Goal: Transaction & Acquisition: Purchase product/service

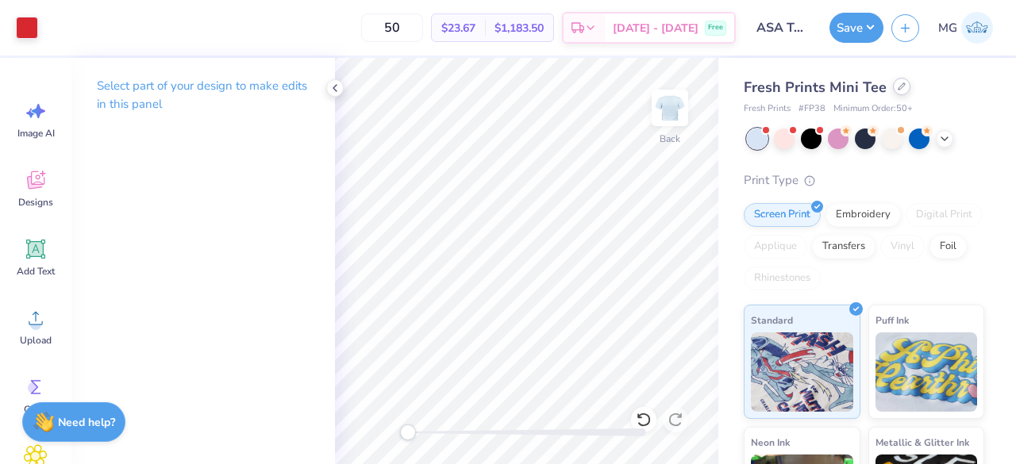
click at [893, 87] on div at bounding box center [901, 86] width 17 height 17
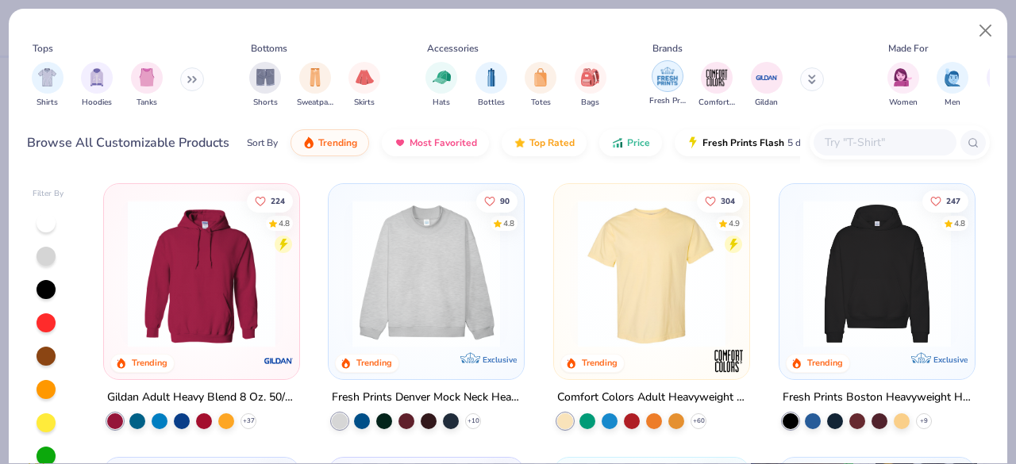
click at [671, 69] on img "filter for Fresh Prints" at bounding box center [667, 76] width 24 height 24
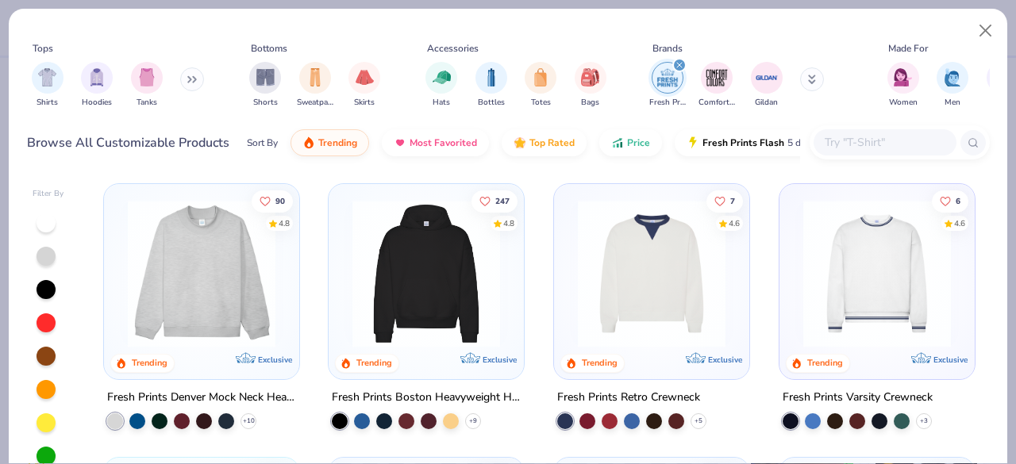
scroll to position [63, 0]
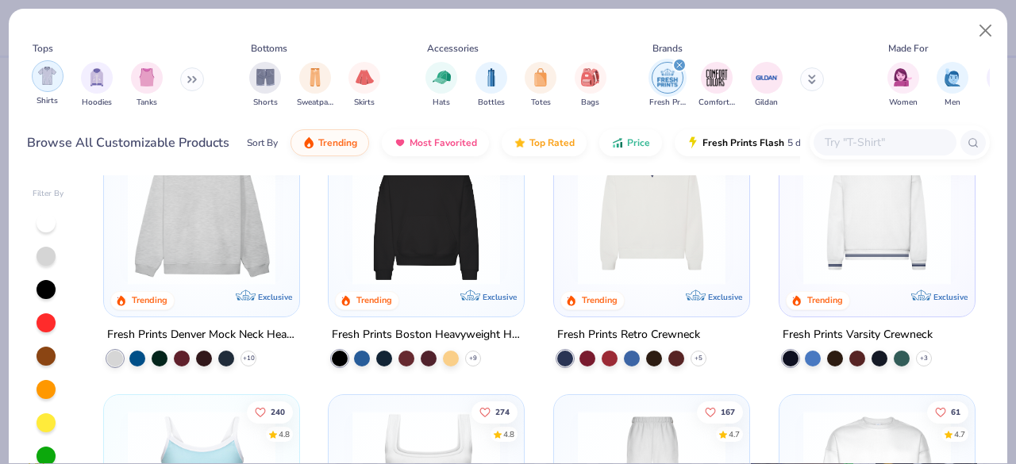
click at [46, 71] on img "filter for Shirts" at bounding box center [47, 76] width 18 height 18
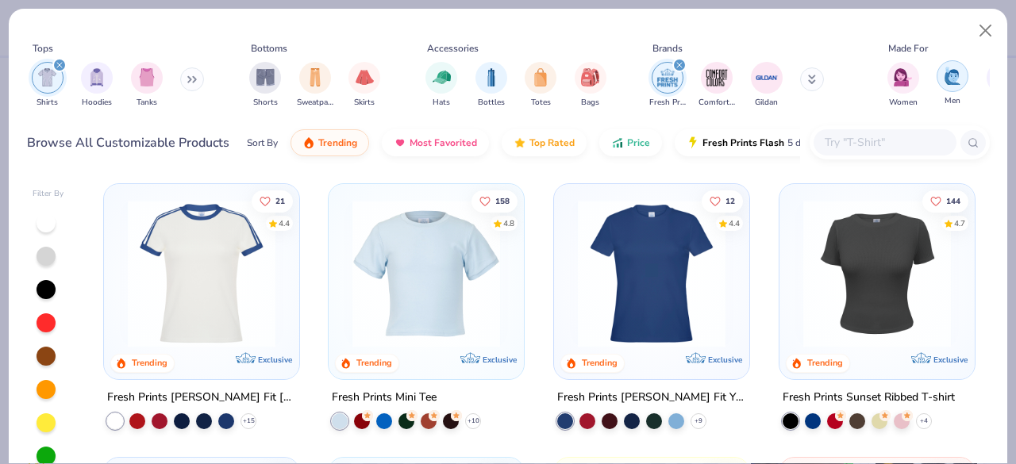
click at [948, 81] on img "filter for Men" at bounding box center [951, 76] width 17 height 18
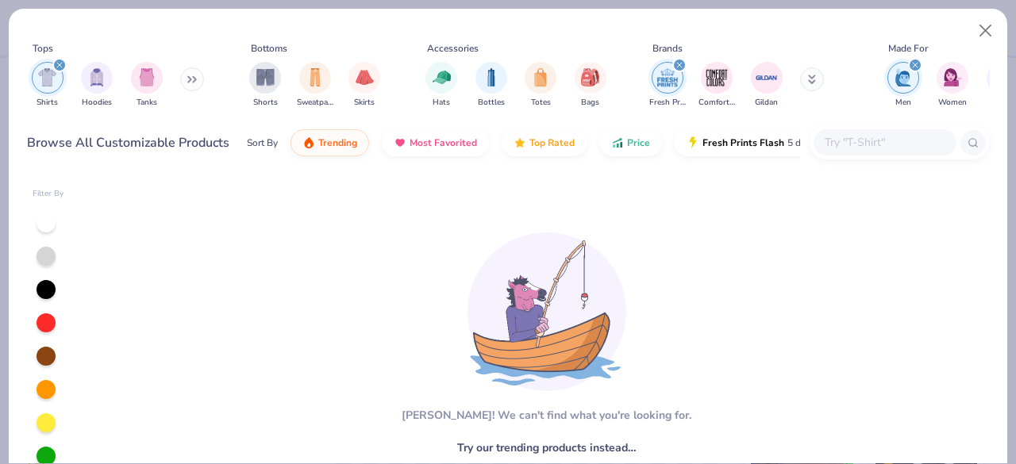
scroll to position [71, 0]
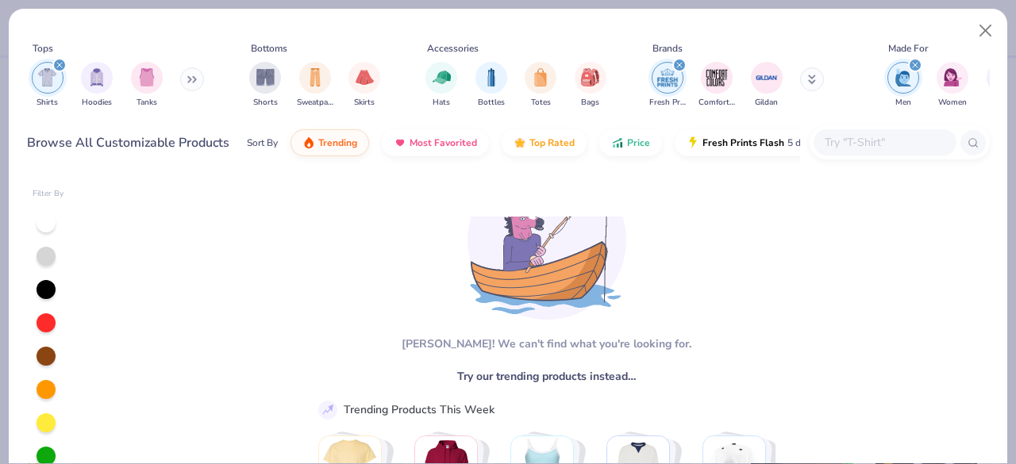
click at [678, 65] on icon "filter for Fresh Prints" at bounding box center [679, 65] width 5 height 5
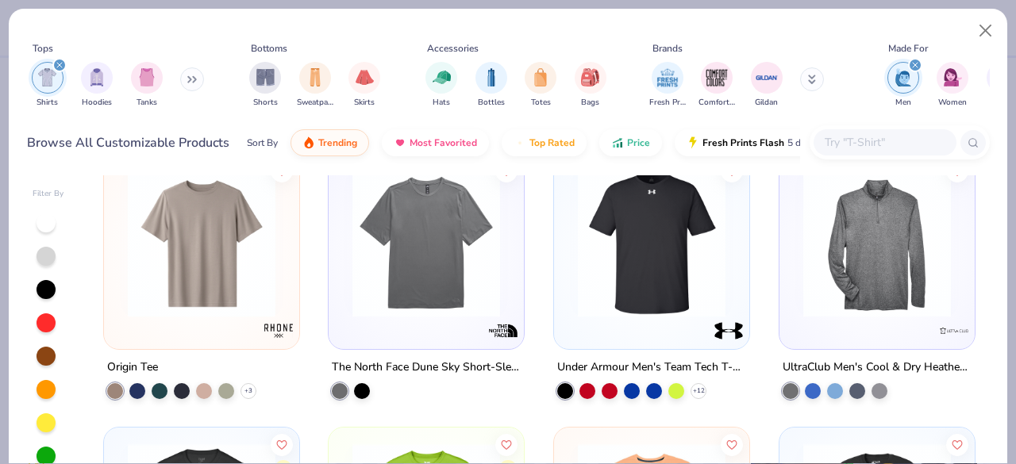
scroll to position [855, 0]
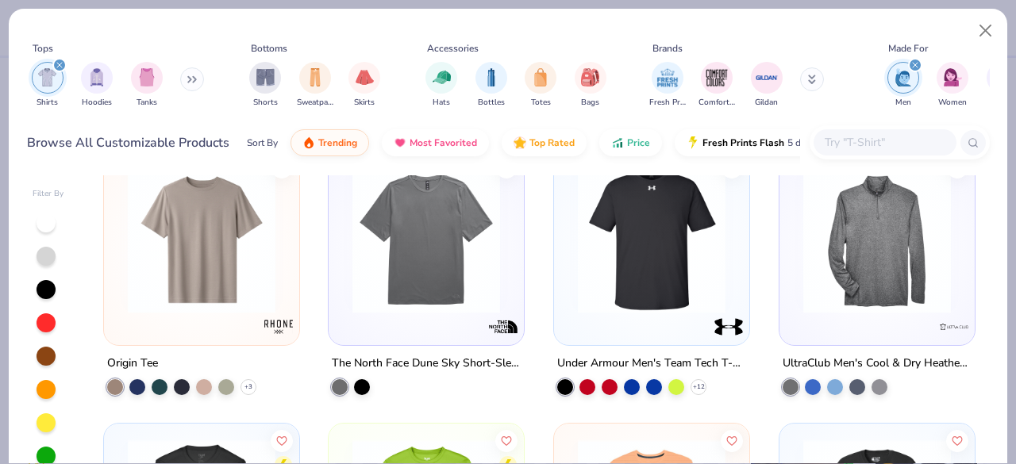
click at [192, 250] on img at bounding box center [201, 240] width 163 height 148
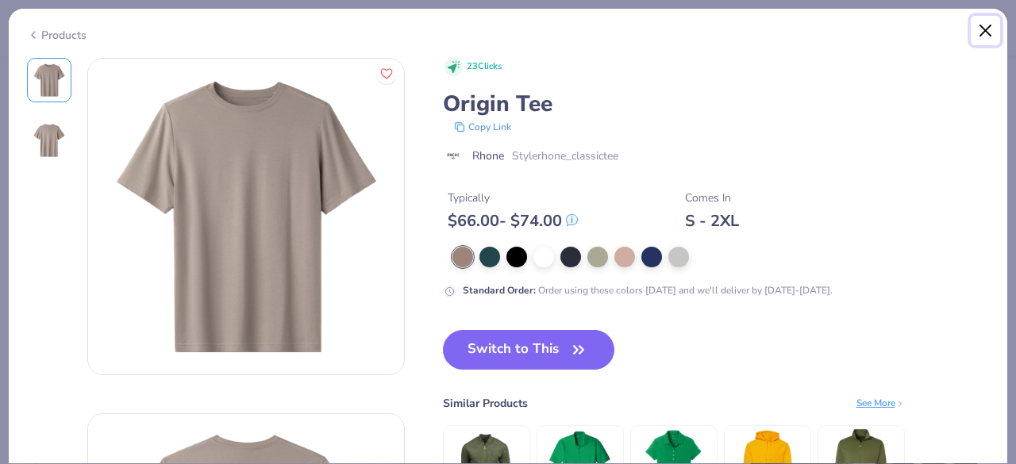
click at [985, 21] on button "Close" at bounding box center [985, 31] width 30 height 30
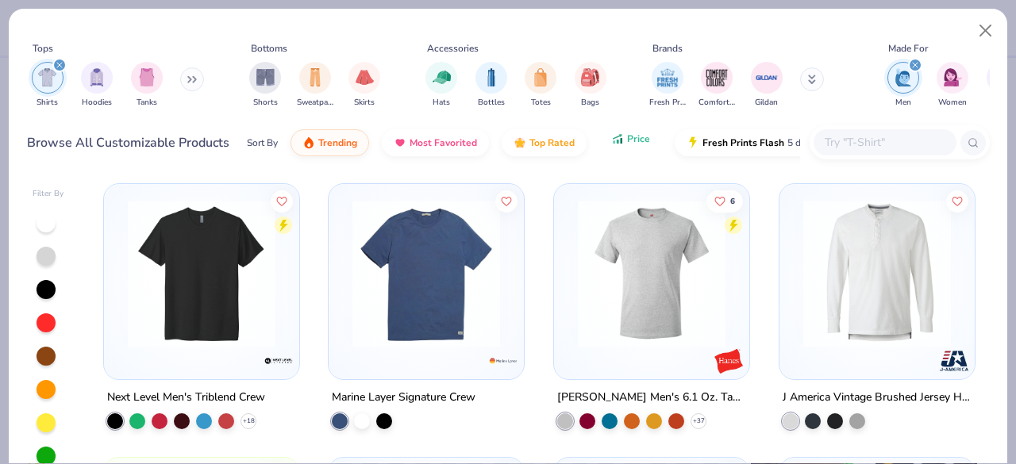
click at [636, 136] on span "Price" at bounding box center [638, 139] width 23 height 13
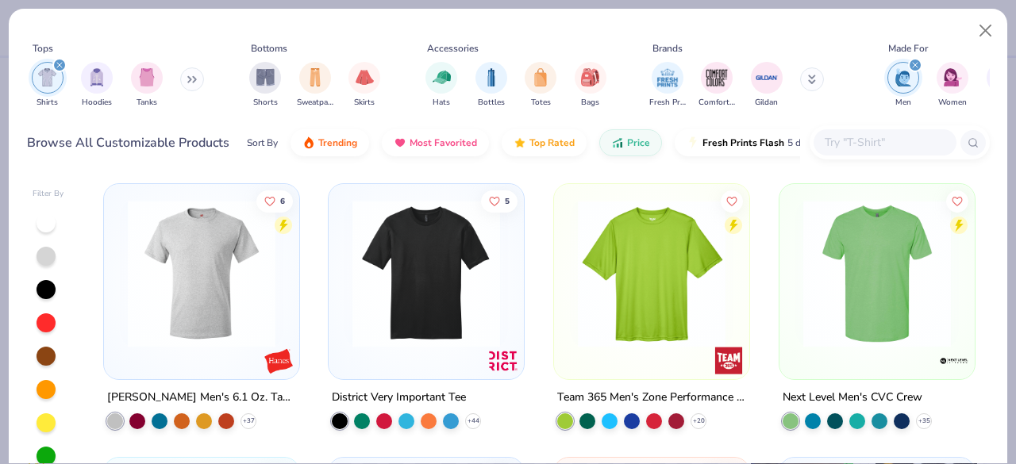
click at [221, 267] on img at bounding box center [201, 274] width 163 height 148
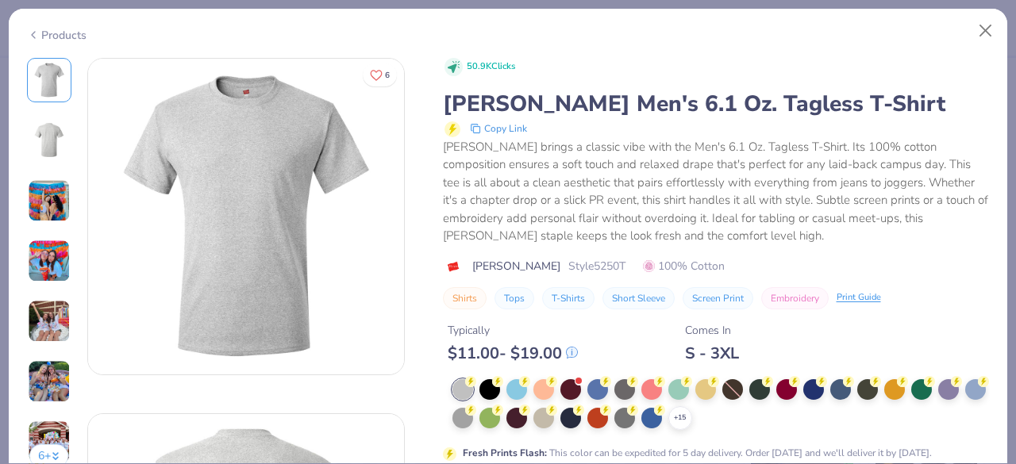
click at [53, 208] on img at bounding box center [49, 200] width 43 height 43
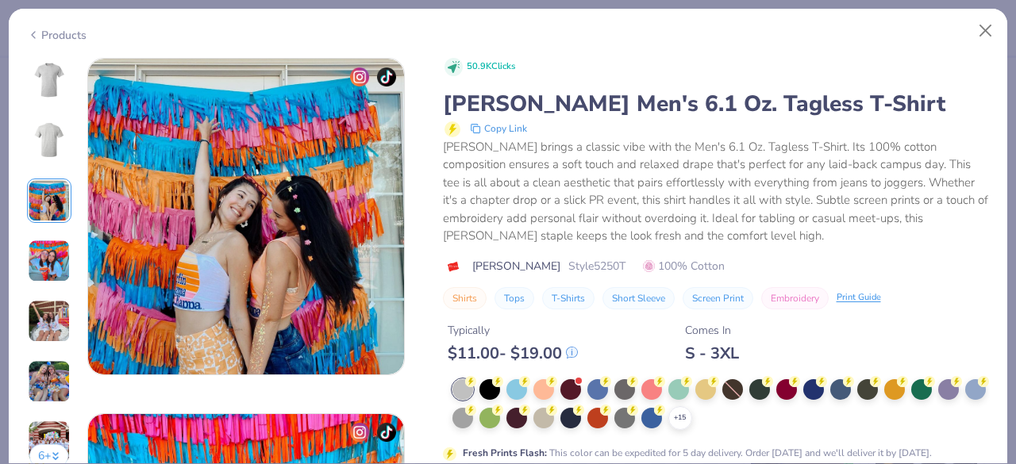
click at [54, 252] on img at bounding box center [49, 261] width 43 height 43
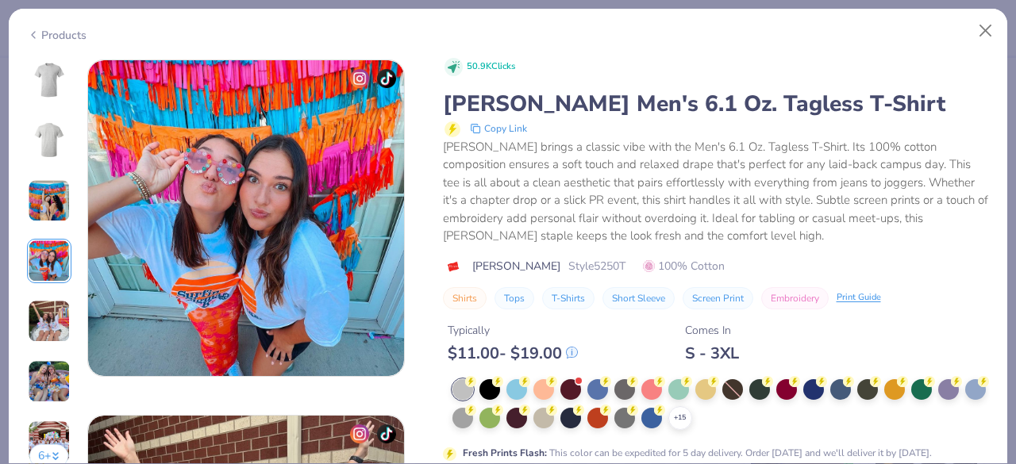
scroll to position [1066, 0]
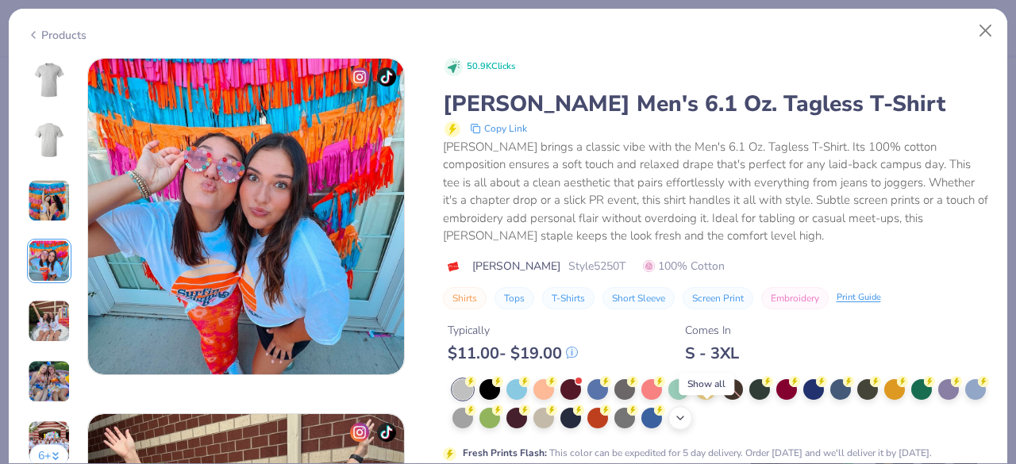
click at [686, 413] on icon at bounding box center [680, 418] width 13 height 13
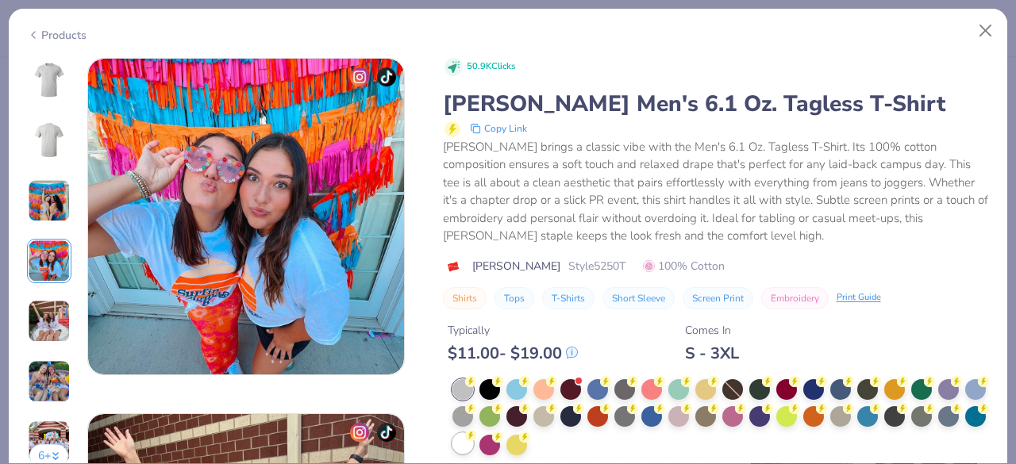
click at [473, 443] on div at bounding box center [462, 443] width 21 height 21
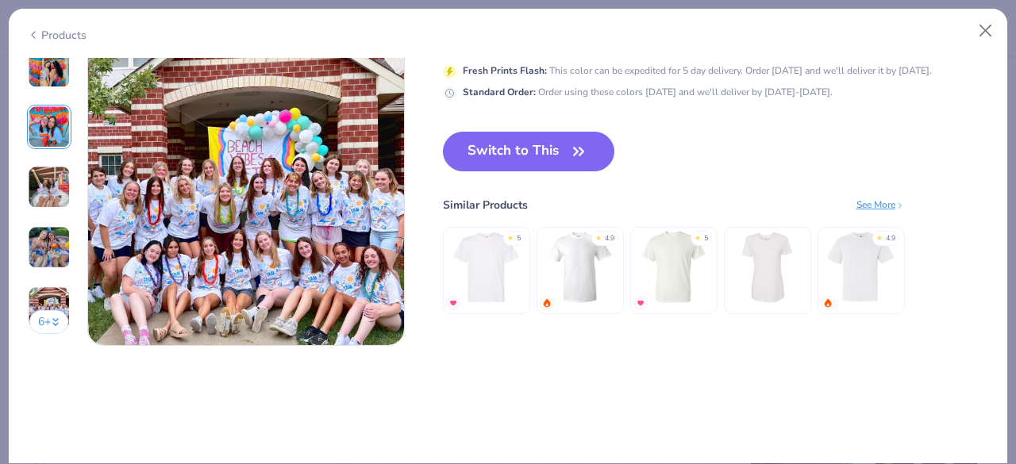
scroll to position [2168, 0]
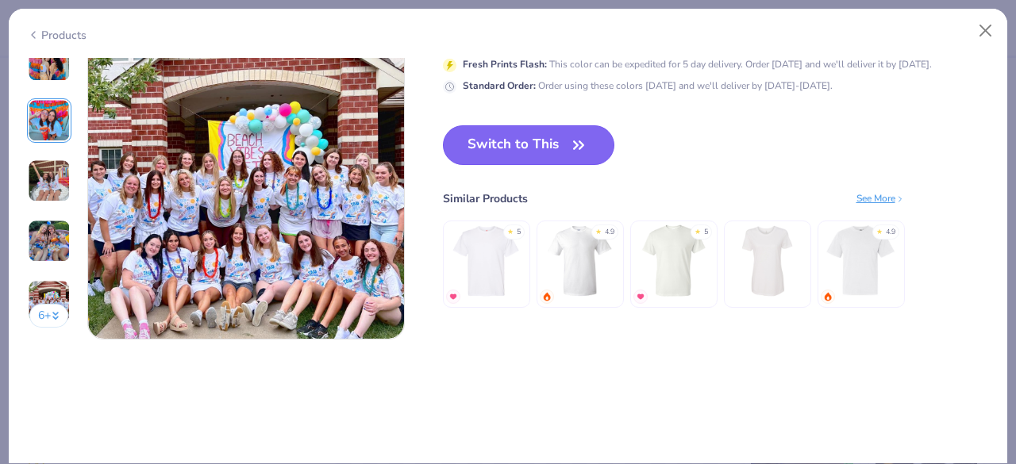
click at [532, 142] on button "Switch to This" at bounding box center [529, 145] width 172 height 40
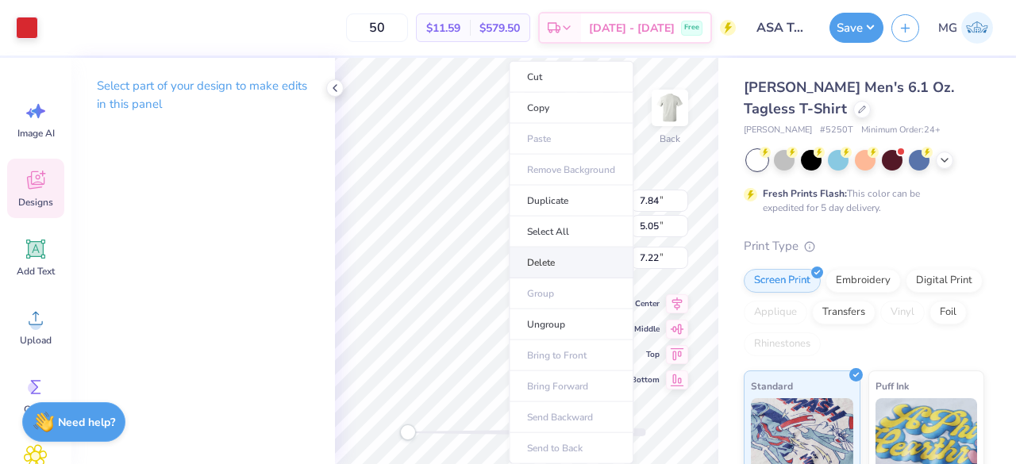
click at [563, 258] on li "Delete" at bounding box center [571, 263] width 125 height 31
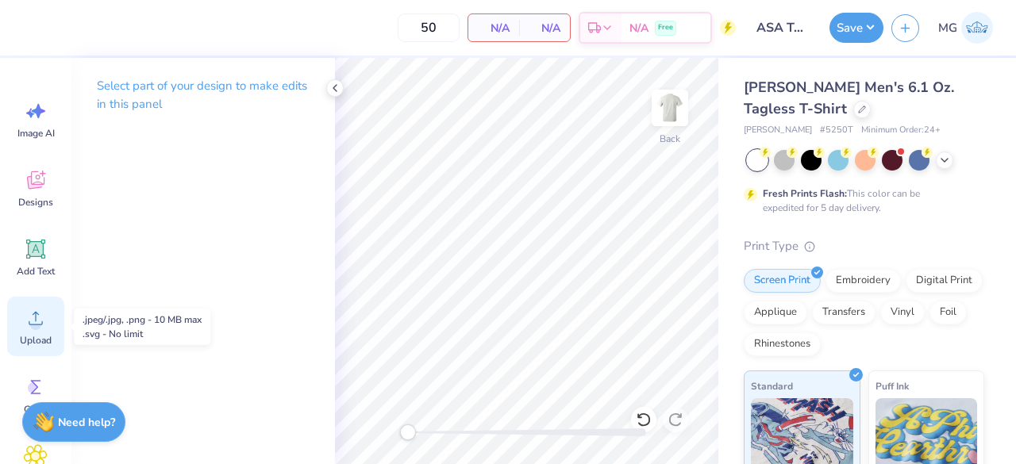
click at [40, 331] on div "Upload" at bounding box center [35, 327] width 57 height 60
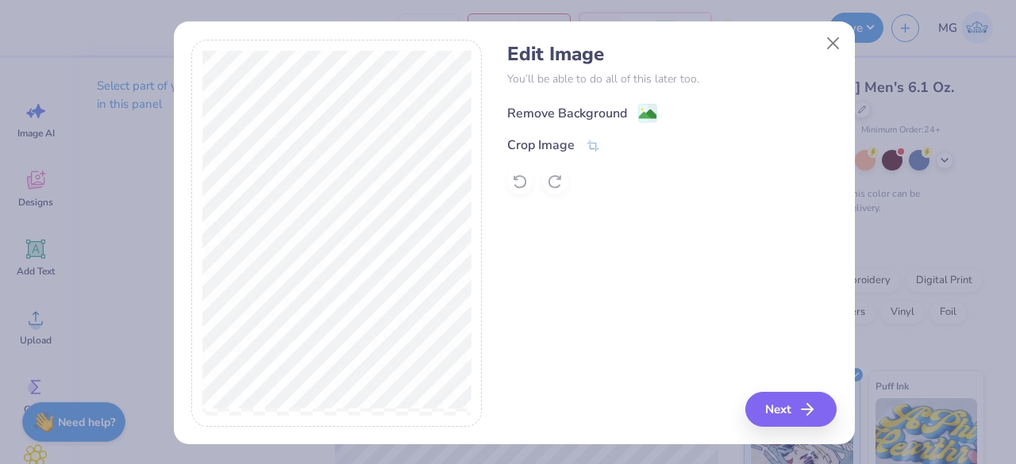
click at [544, 121] on div "Remove Background" at bounding box center [567, 113] width 120 height 19
click at [770, 409] on button "Next" at bounding box center [792, 409] width 91 height 35
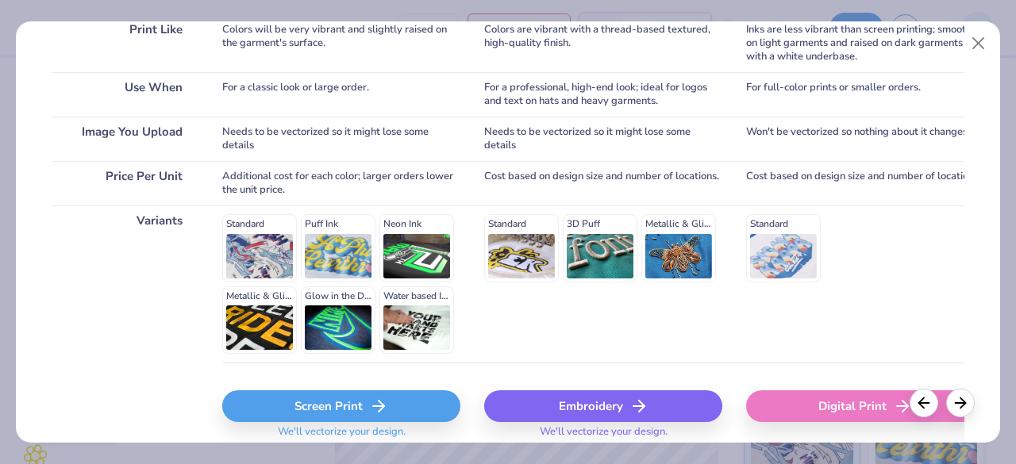
scroll to position [325, 0]
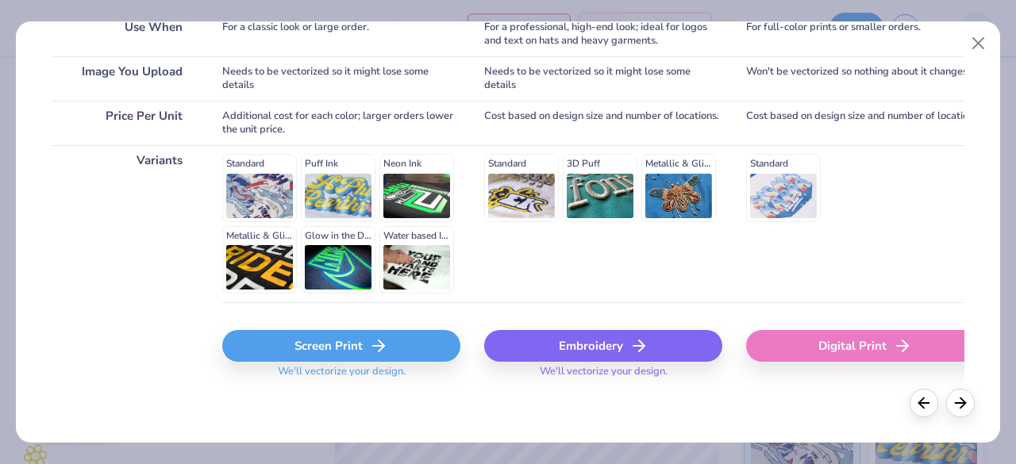
click at [354, 346] on div "Screen Print" at bounding box center [341, 346] width 238 height 32
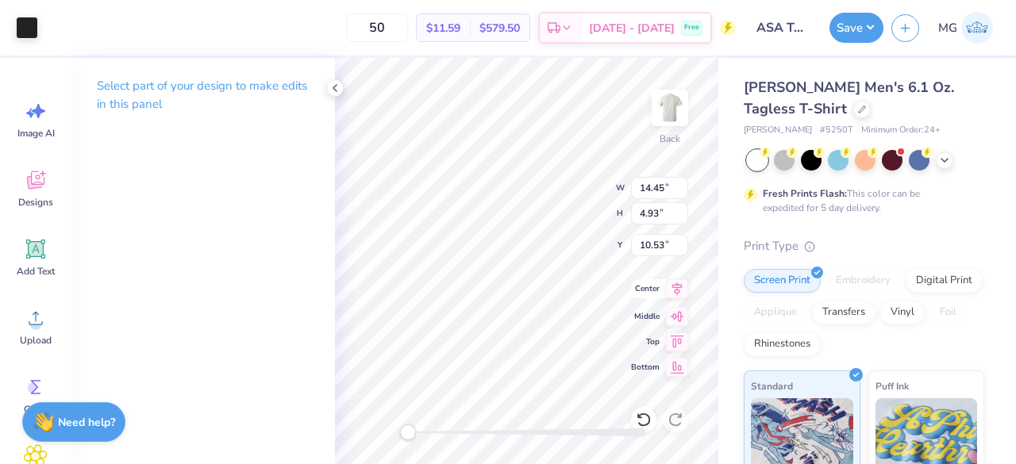
click at [676, 291] on icon at bounding box center [677, 288] width 10 height 13
click at [678, 318] on icon at bounding box center [677, 314] width 22 height 19
type input "9.30"
type input "3.17"
type input "10.54"
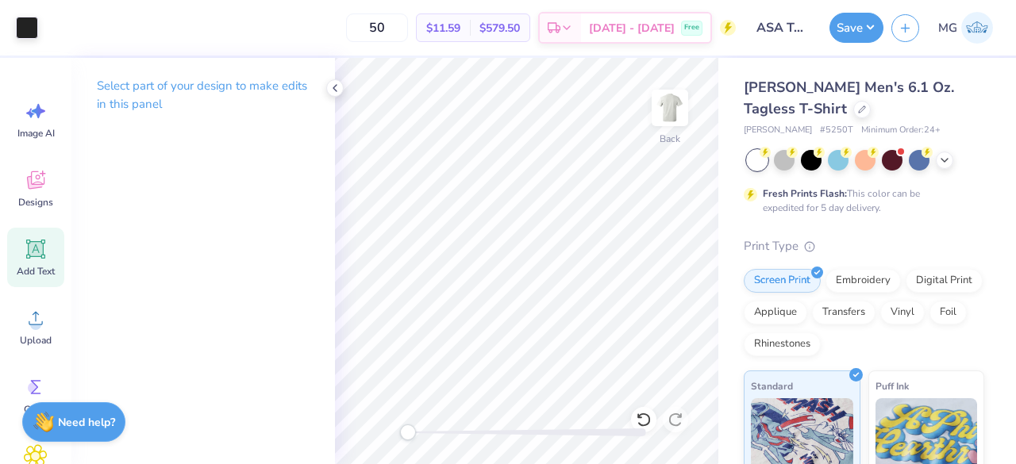
click at [33, 265] on span "Add Text" at bounding box center [36, 271] width 38 height 13
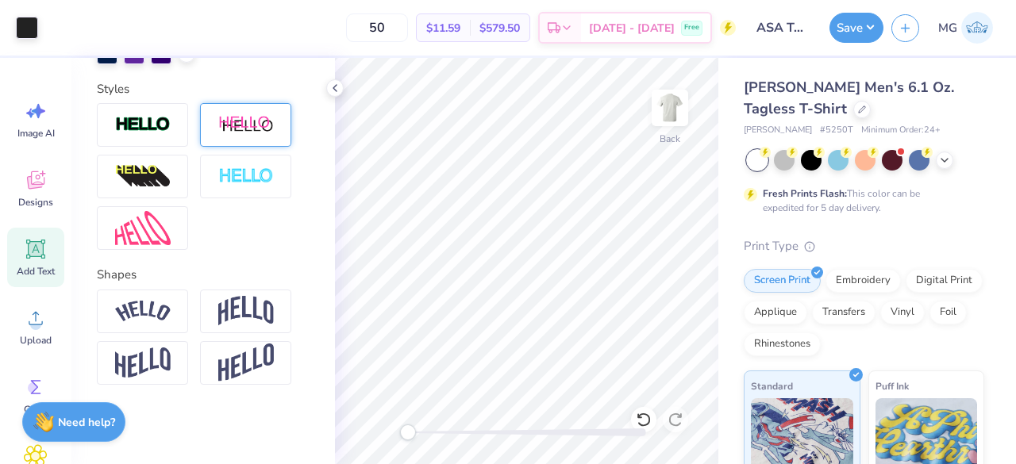
scroll to position [0, 0]
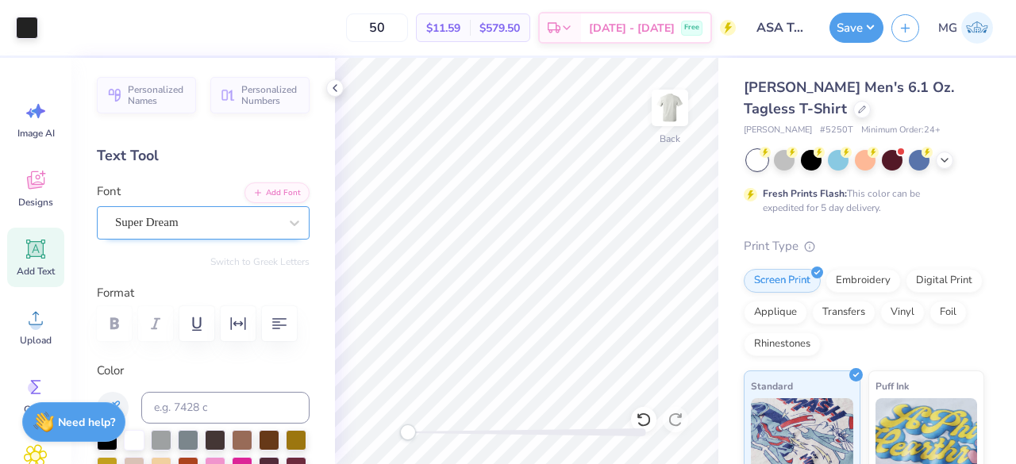
click at [174, 225] on div "Super Dream" at bounding box center [196, 222] width 167 height 25
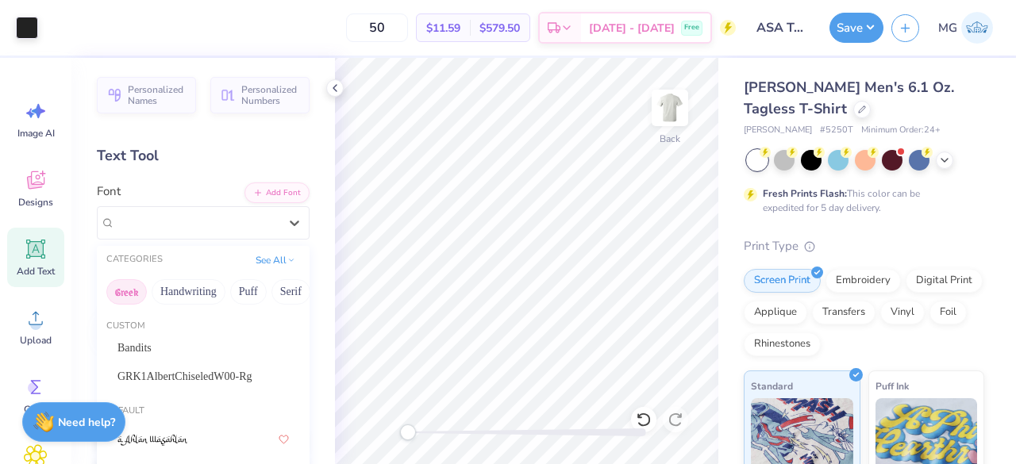
click at [129, 293] on button "Greek" at bounding box center [126, 291] width 40 height 25
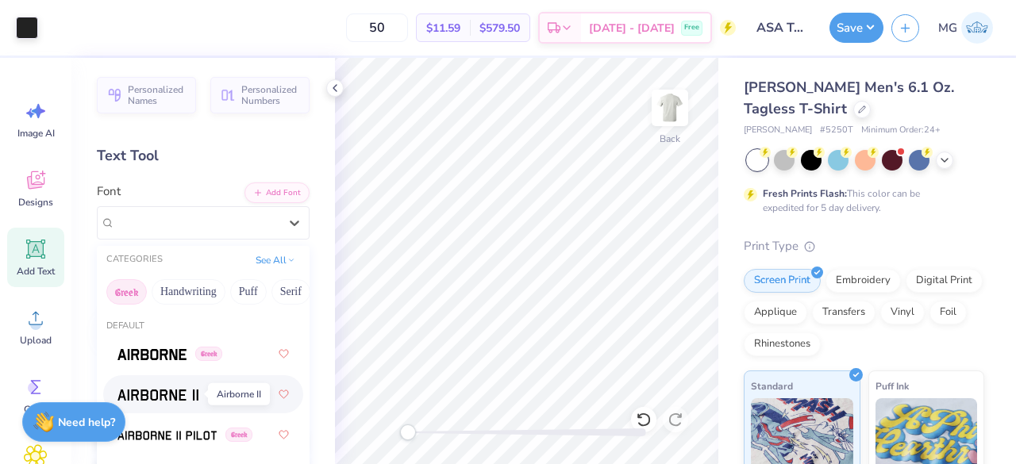
click at [171, 399] on img at bounding box center [157, 395] width 81 height 11
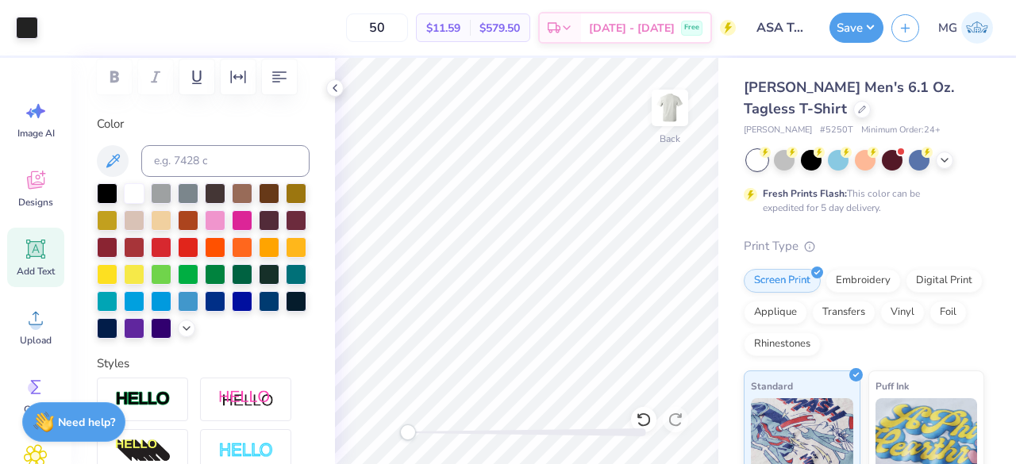
scroll to position [248, 0]
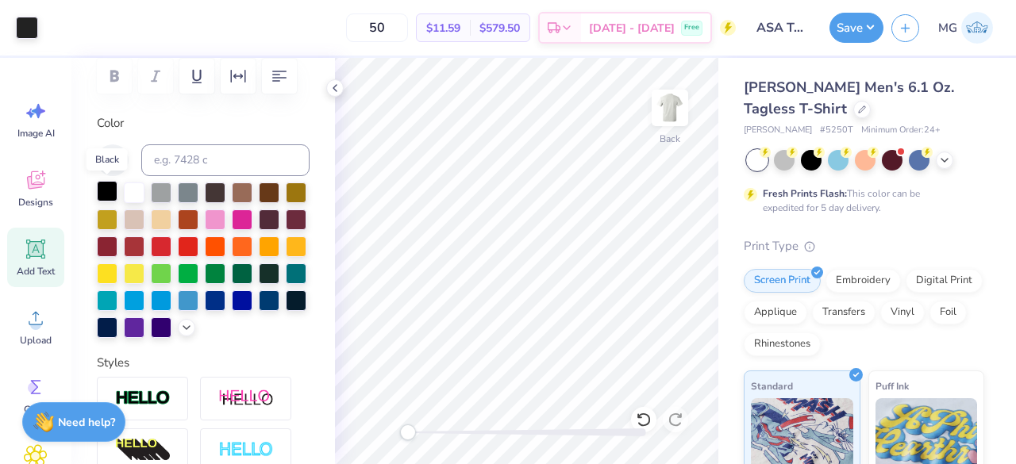
click at [108, 189] on div at bounding box center [107, 191] width 21 height 21
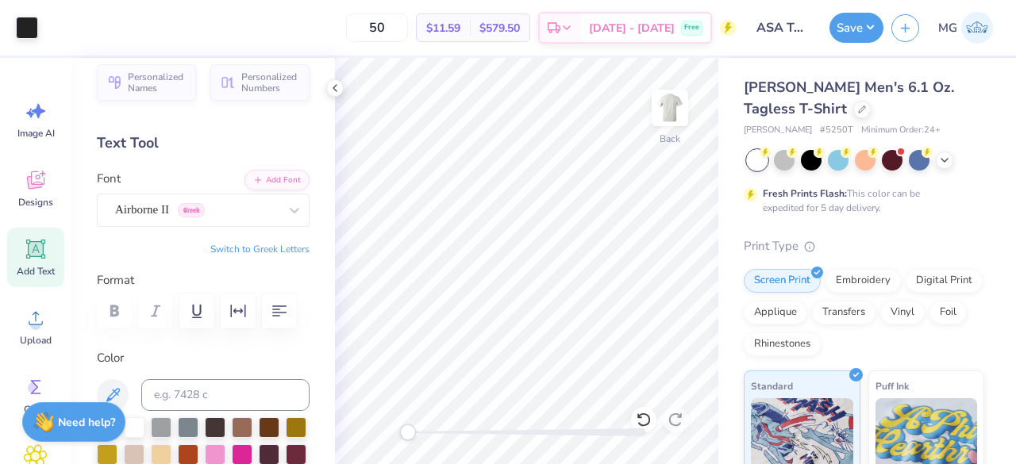
scroll to position [0, 0]
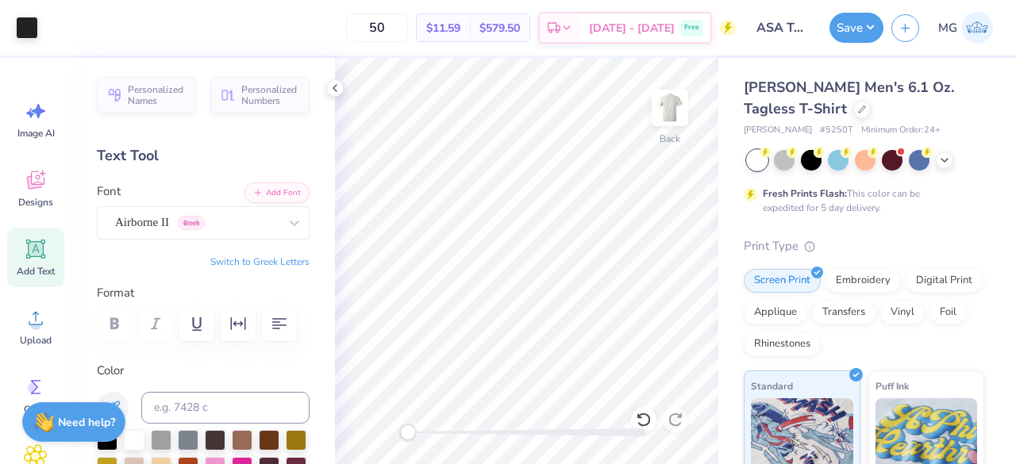
click at [26, 249] on icon at bounding box center [36, 249] width 24 height 24
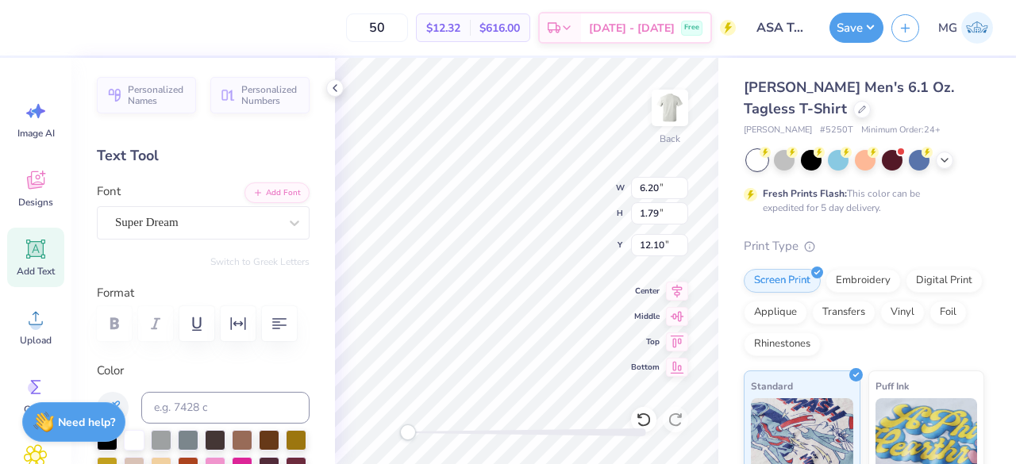
scroll to position [13, 3]
type textarea "Brothers"
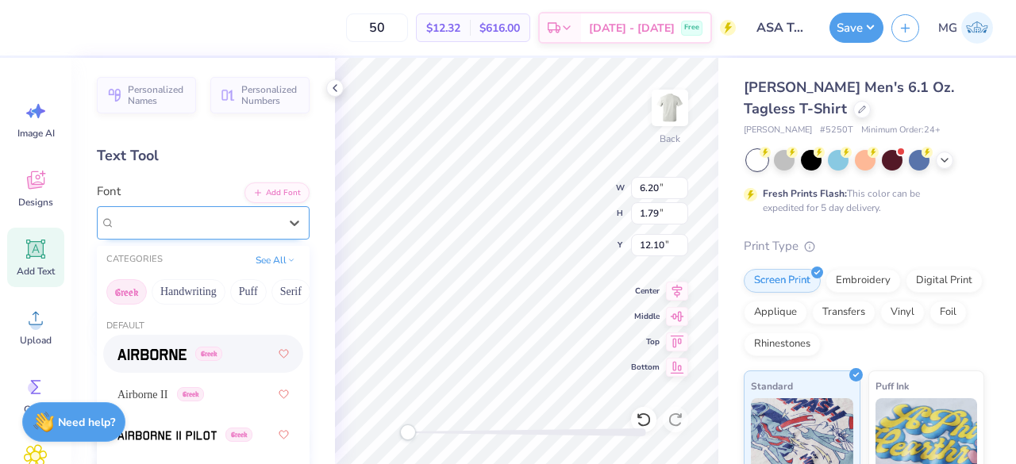
click at [236, 225] on div "Super Dream" at bounding box center [196, 222] width 167 height 25
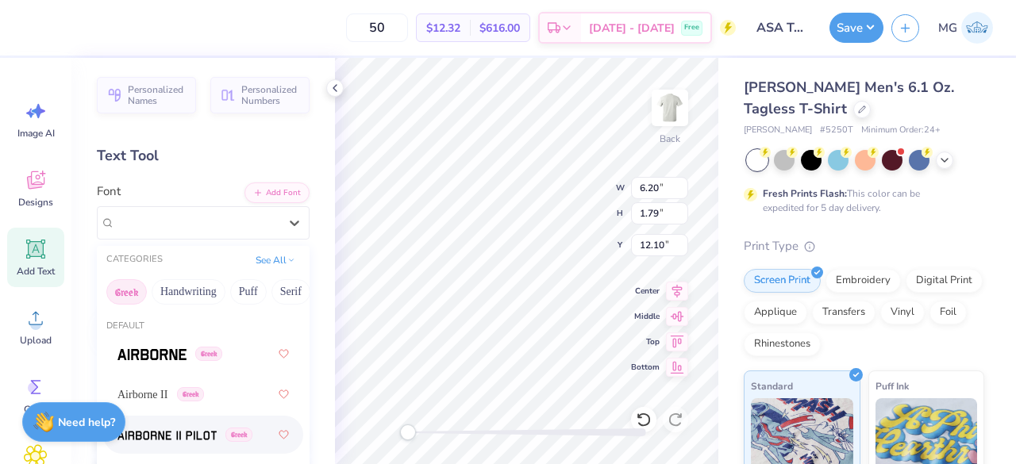
click at [182, 427] on span at bounding box center [166, 435] width 99 height 17
click at [198, 229] on div "Airborne II Pilot Greek" at bounding box center [196, 222] width 167 height 25
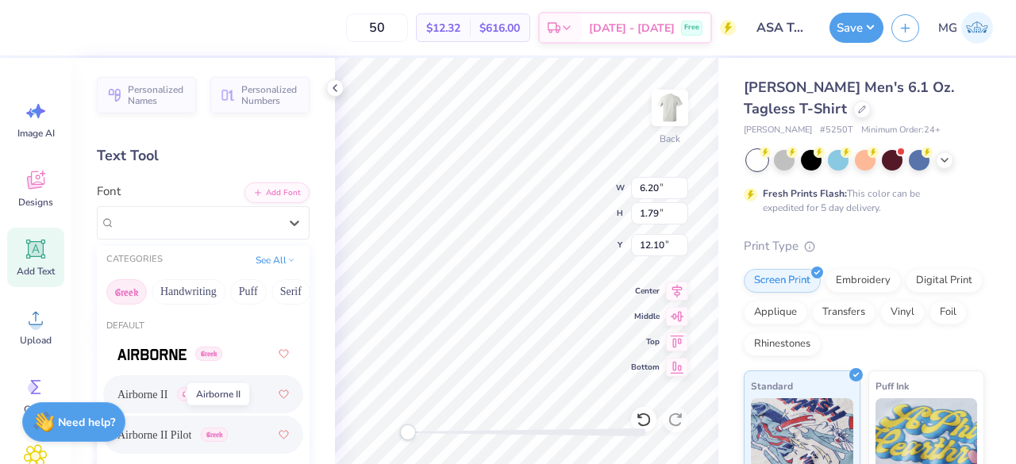
click at [167, 401] on span "Airborne II" at bounding box center [142, 394] width 50 height 17
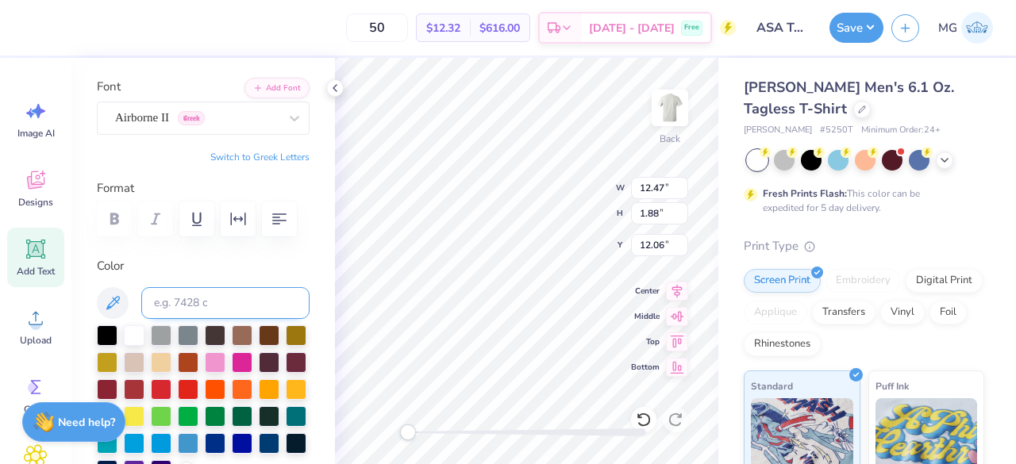
scroll to position [110, 0]
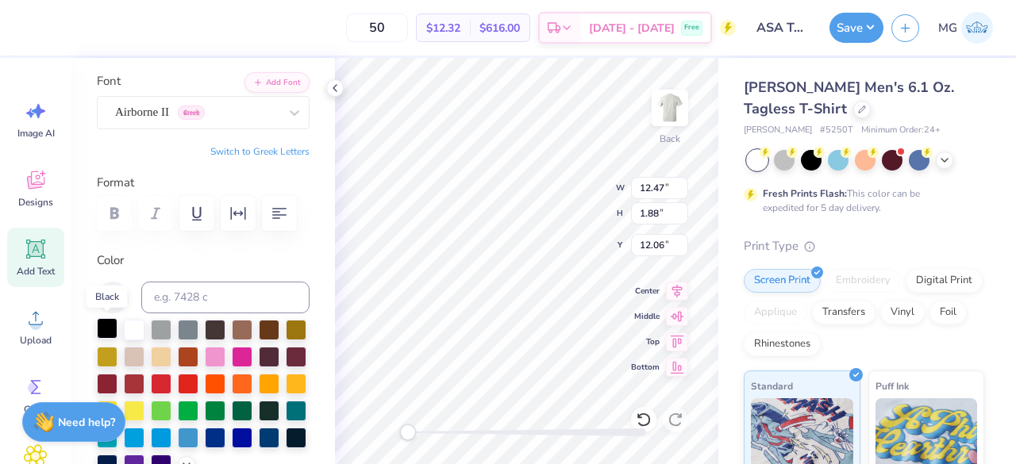
click at [106, 326] on div at bounding box center [107, 328] width 21 height 21
type input "7.79"
type input "1.17"
type input "4.74"
type input "0.71"
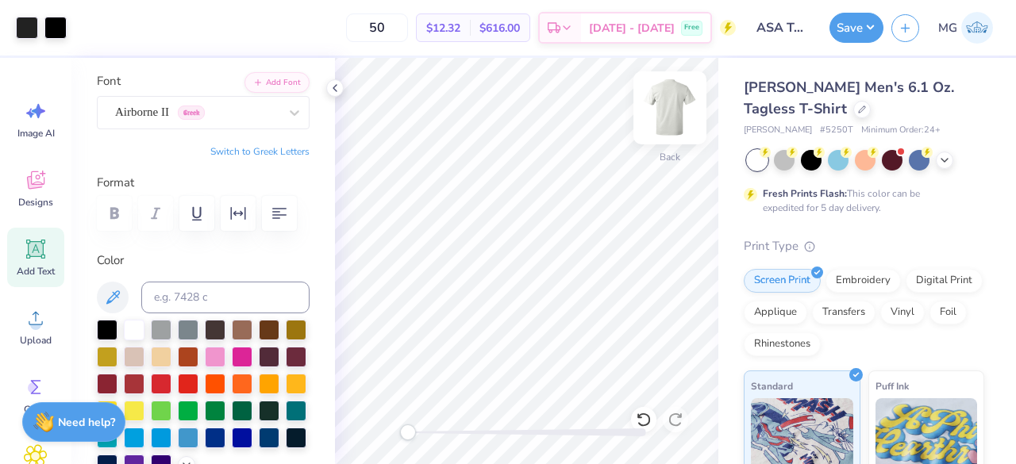
click at [679, 107] on img at bounding box center [669, 107] width 63 height 63
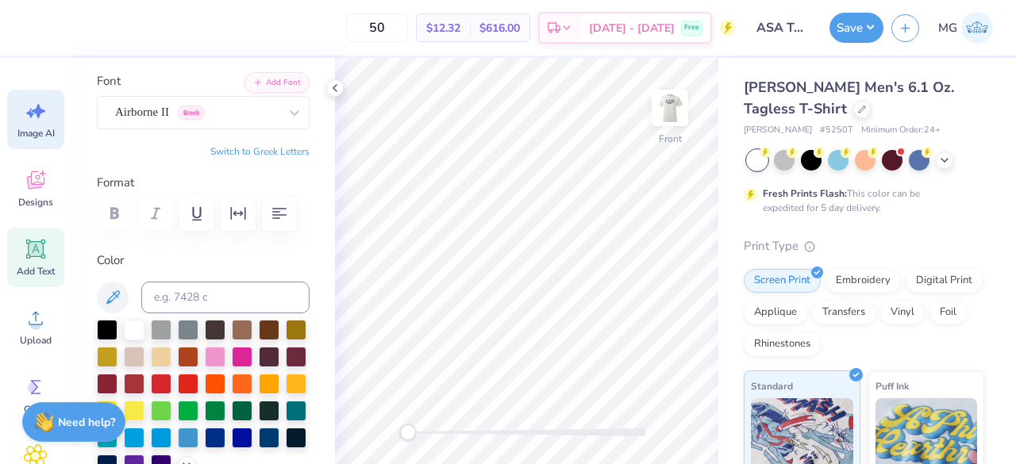
click at [39, 125] on div "Image AI" at bounding box center [35, 120] width 57 height 60
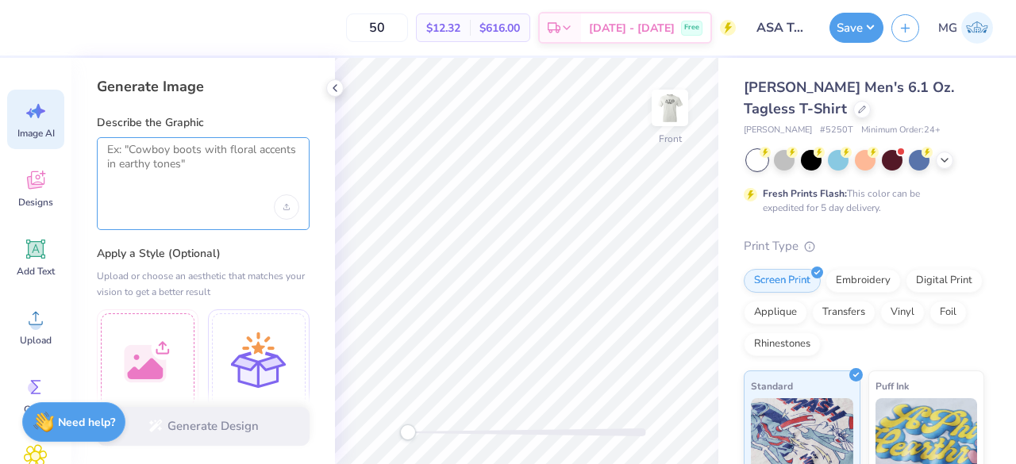
click at [132, 178] on textarea at bounding box center [203, 163] width 192 height 40
paste textarea "On the back, we want the words "DST Charity Bash," along with the date ([DATE])…"
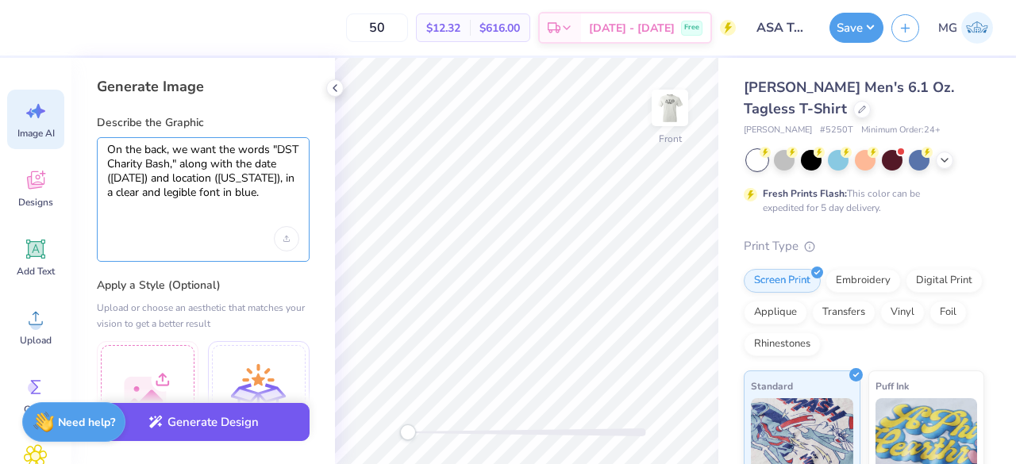
type textarea "On the back, we want the words "DST Charity Bash," along with the date ([DATE])…"
click at [188, 423] on button "Generate Design" at bounding box center [203, 422] width 213 height 39
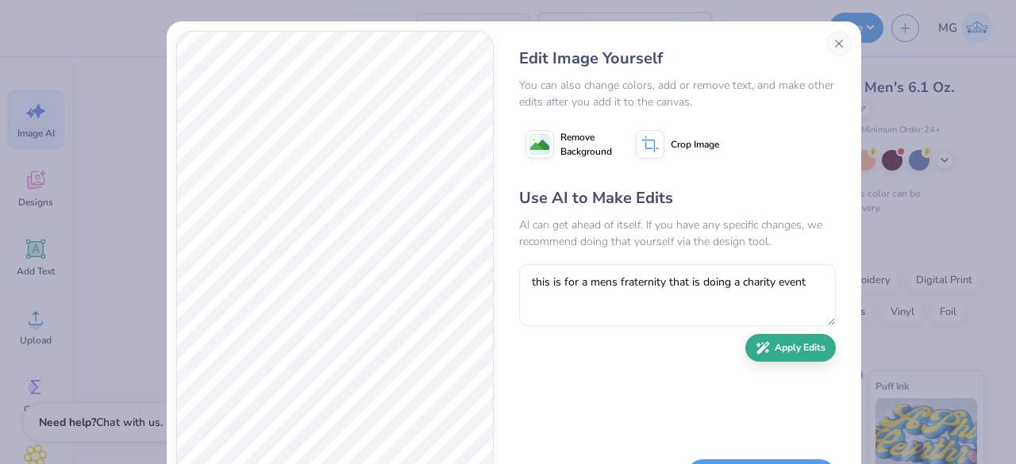
type textarea "this is for a mens fraternity that is doing a charity event"
click at [776, 351] on button "Apply Edits" at bounding box center [790, 348] width 90 height 28
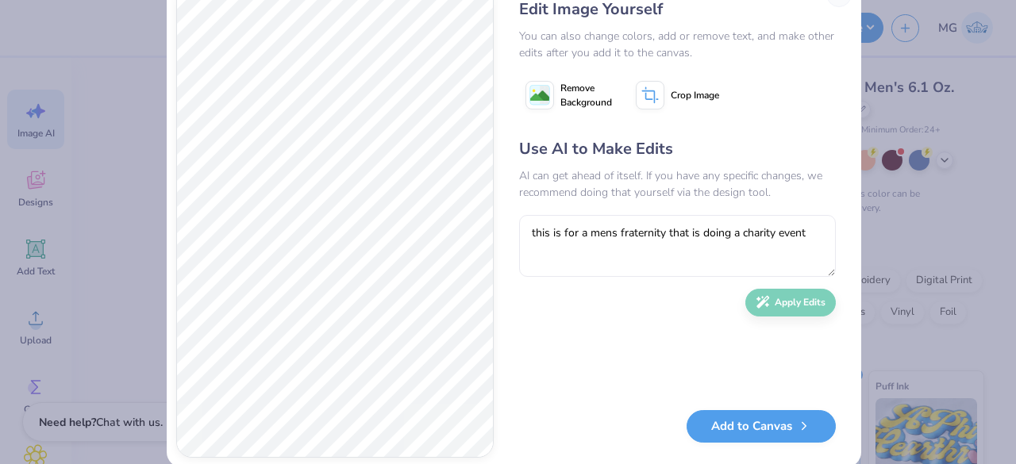
scroll to position [42, 0]
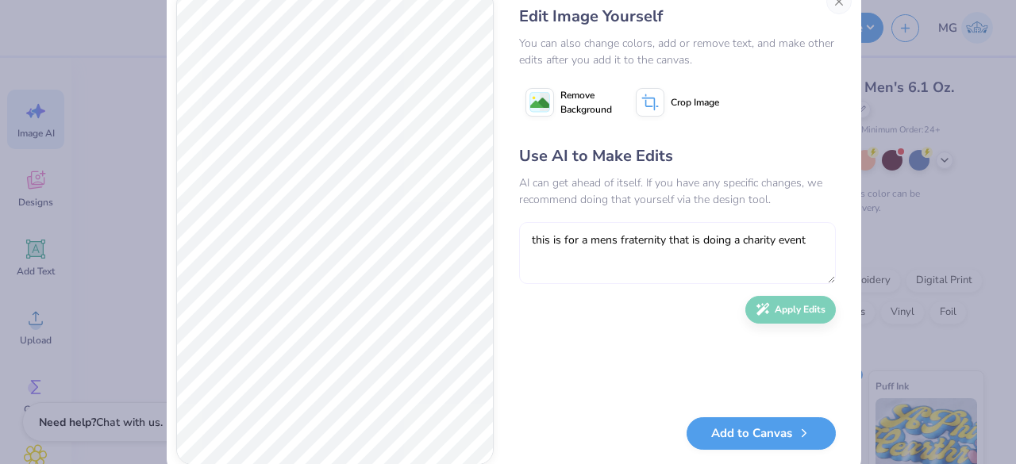
click at [581, 243] on textarea "this is for a mens fraternity that is doing a charity event" at bounding box center [677, 253] width 317 height 62
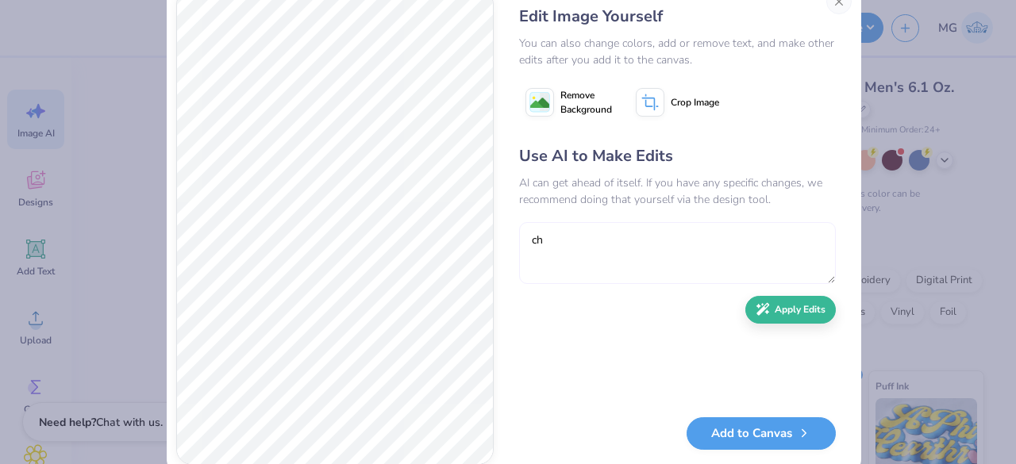
type textarea "c"
type textarea "I"
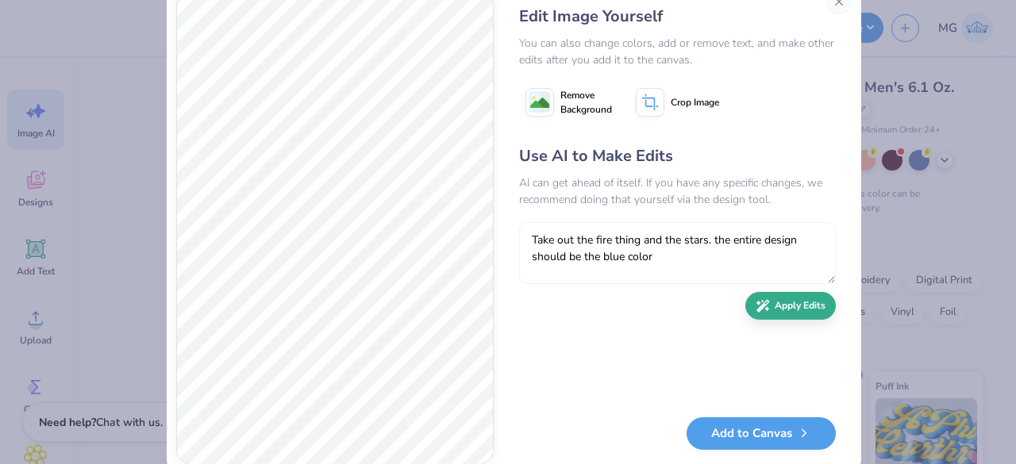
type textarea "Take out the fire thing and the stars. the entire design should be the blue col…"
click at [792, 302] on button "Apply Edits" at bounding box center [790, 306] width 90 height 28
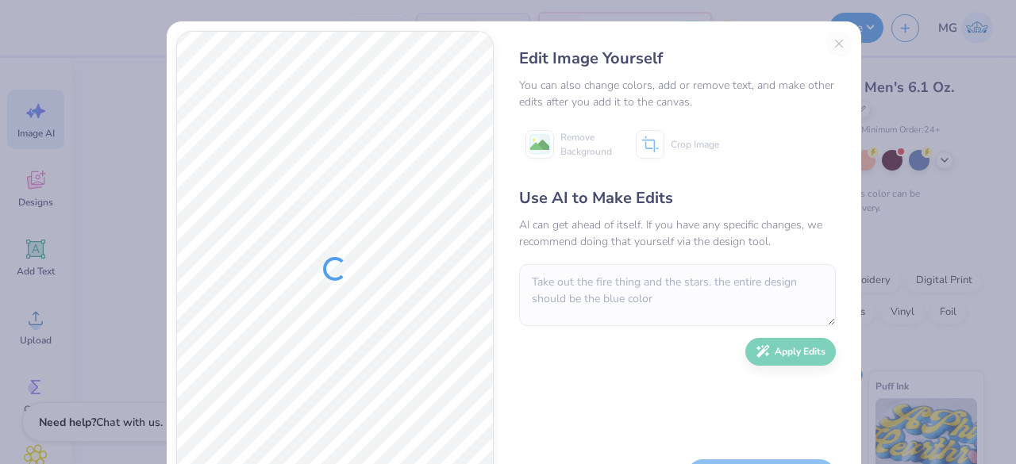
scroll to position [42, 0]
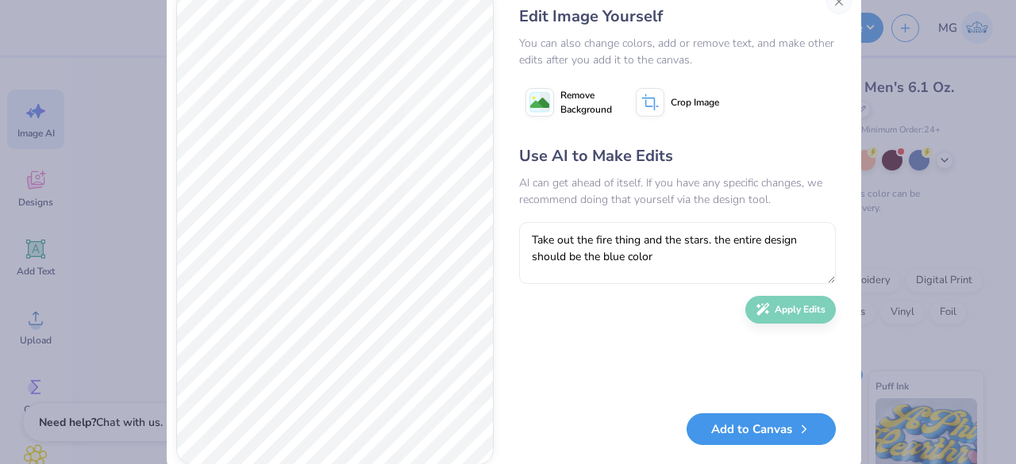
click at [727, 425] on button "Add to Canvas" at bounding box center [760, 429] width 149 height 33
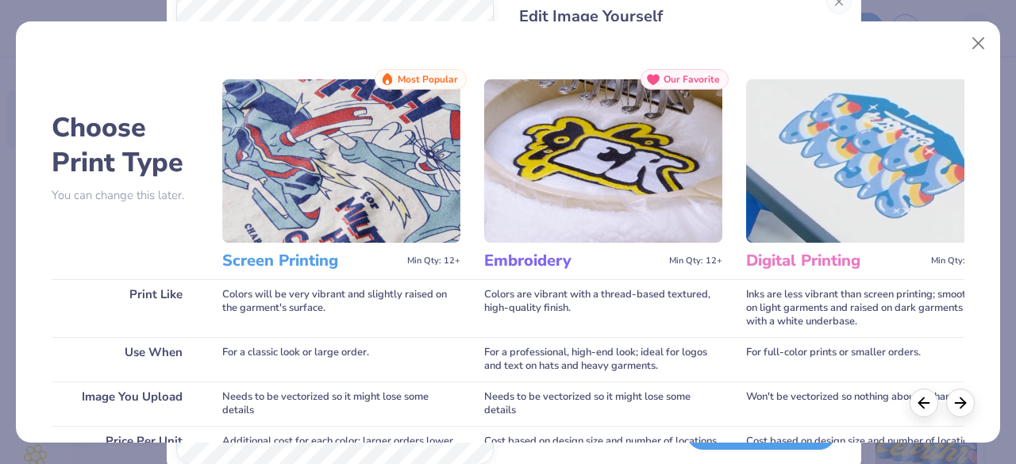
scroll to position [325, 0]
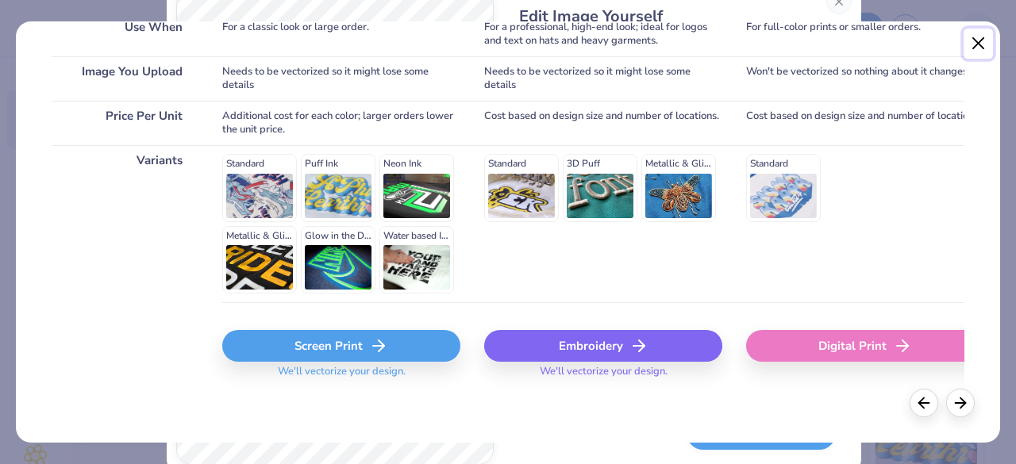
click at [978, 37] on button "Close" at bounding box center [978, 44] width 30 height 30
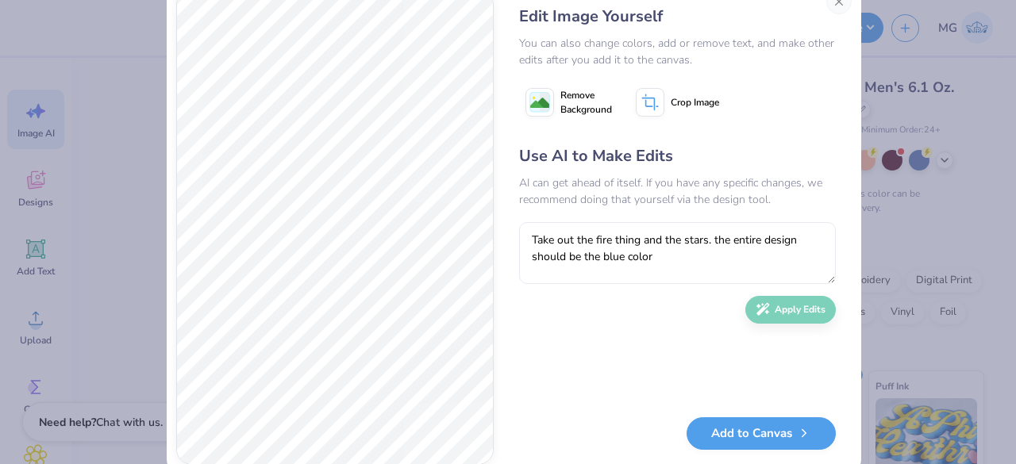
click at [560, 107] on span "Remove Background" at bounding box center [586, 102] width 52 height 29
click at [721, 423] on button "Add to Canvas" at bounding box center [760, 429] width 149 height 33
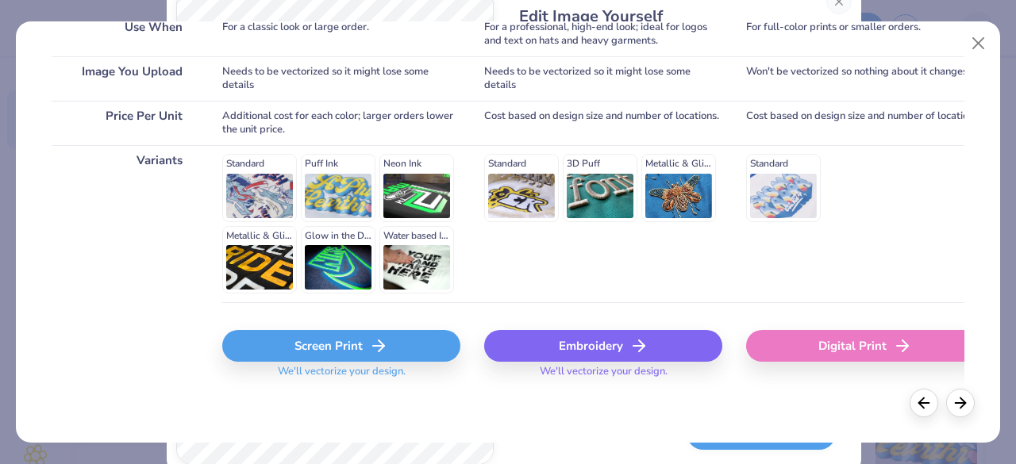
click at [373, 345] on icon at bounding box center [378, 345] width 19 height 19
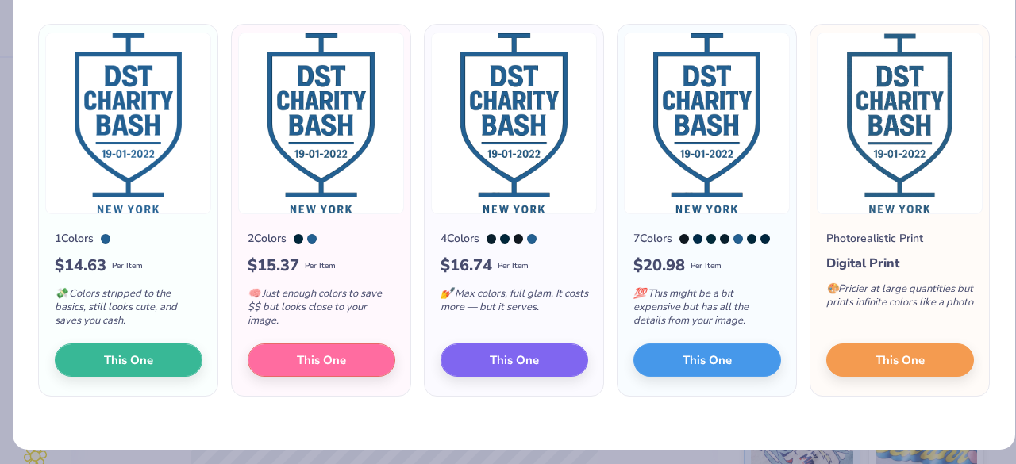
scroll to position [109, 0]
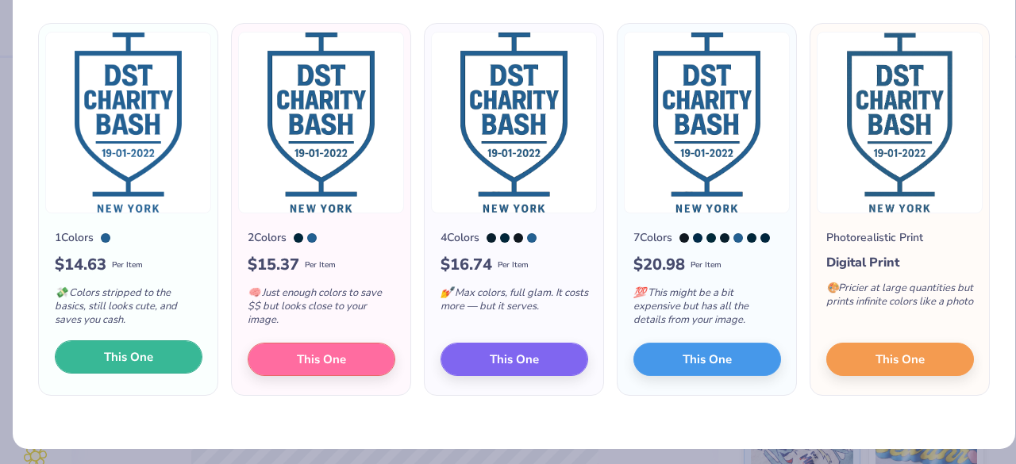
click at [161, 356] on button "This One" at bounding box center [129, 356] width 148 height 33
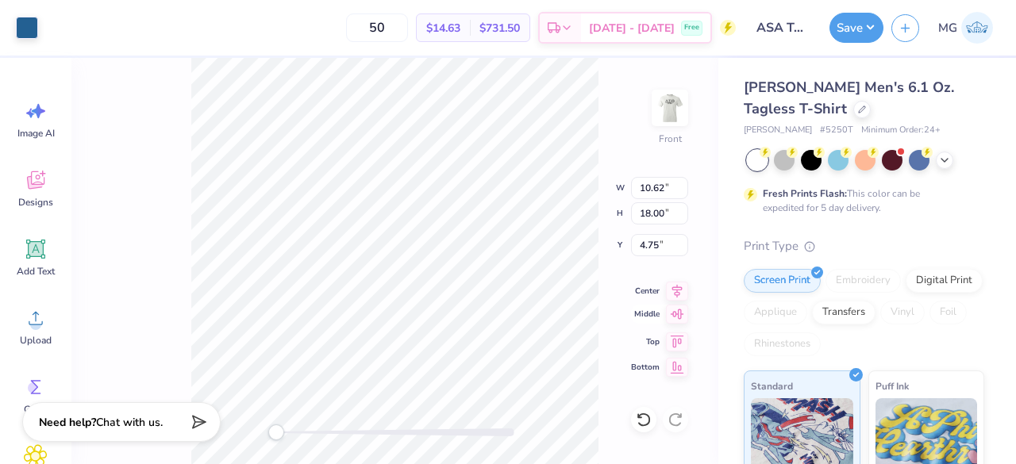
click at [674, 310] on icon at bounding box center [677, 314] width 22 height 19
click at [680, 290] on icon at bounding box center [677, 288] width 22 height 19
click at [678, 342] on icon at bounding box center [677, 339] width 22 height 19
click at [676, 313] on icon at bounding box center [676, 314] width 13 height 10
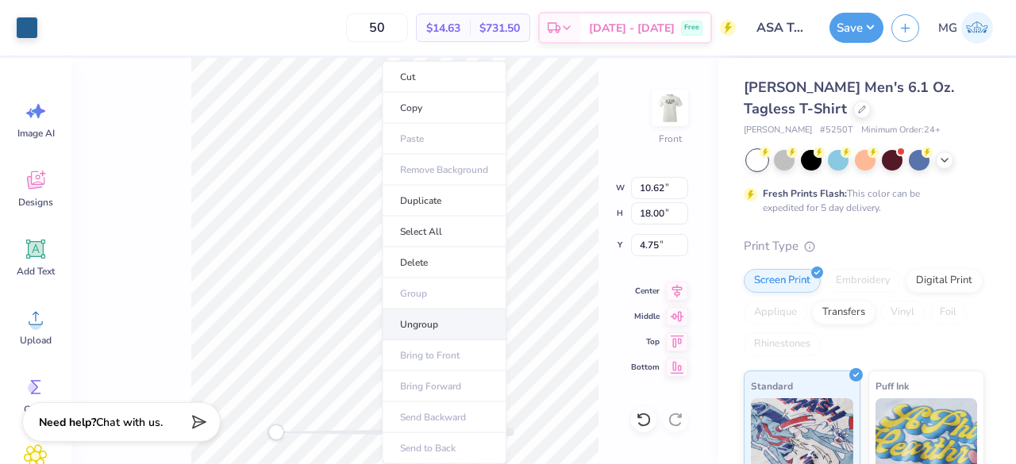
click at [420, 317] on li "Ungroup" at bounding box center [444, 324] width 125 height 31
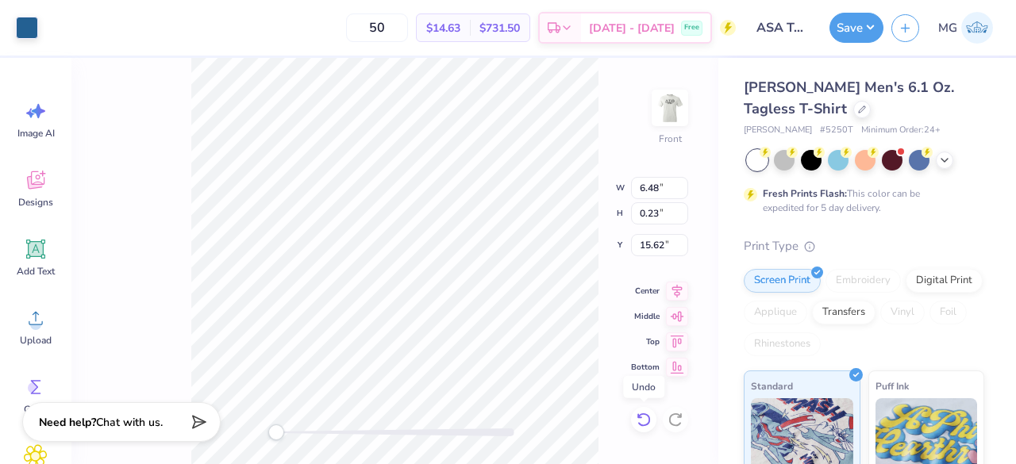
click at [640, 413] on icon at bounding box center [644, 420] width 16 height 16
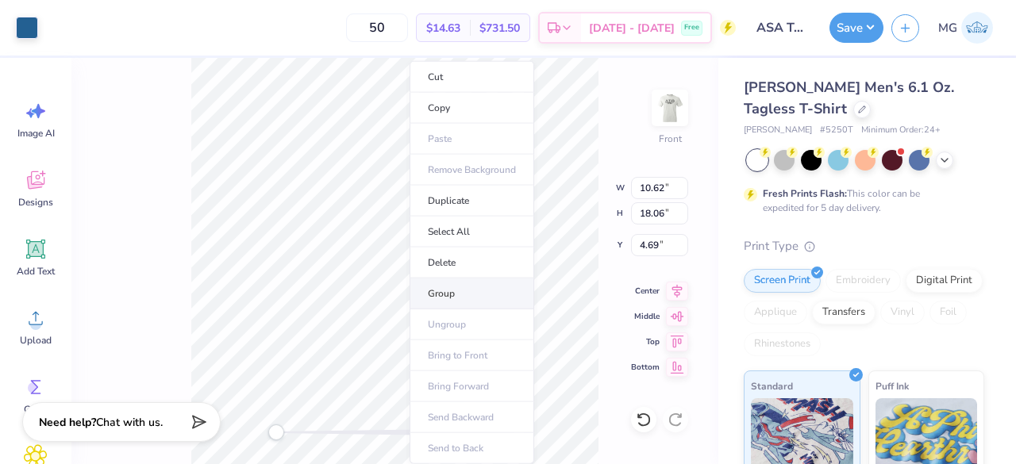
click at [436, 293] on li "Group" at bounding box center [471, 293] width 125 height 31
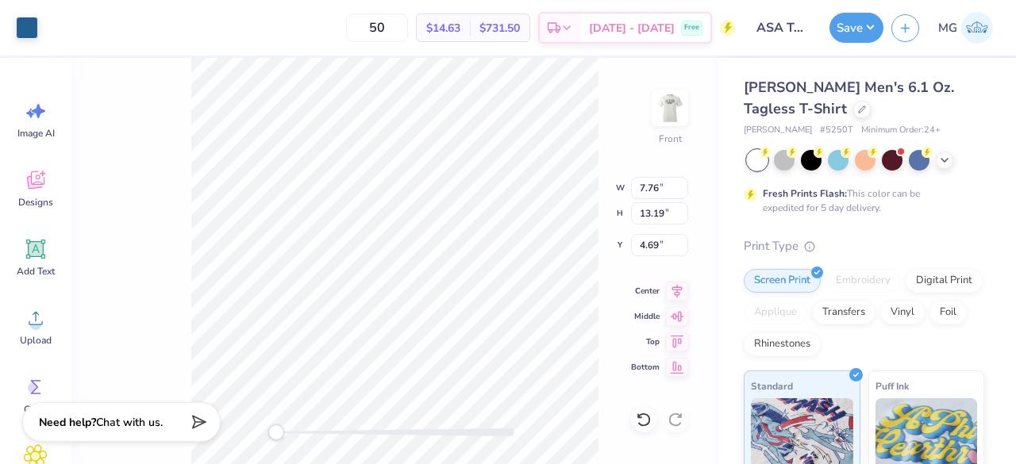
type input "7.76"
type input "13.19"
click at [670, 290] on icon at bounding box center [677, 288] width 22 height 19
click at [674, 315] on icon at bounding box center [676, 314] width 13 height 10
click at [675, 333] on icon at bounding box center [677, 339] width 22 height 19
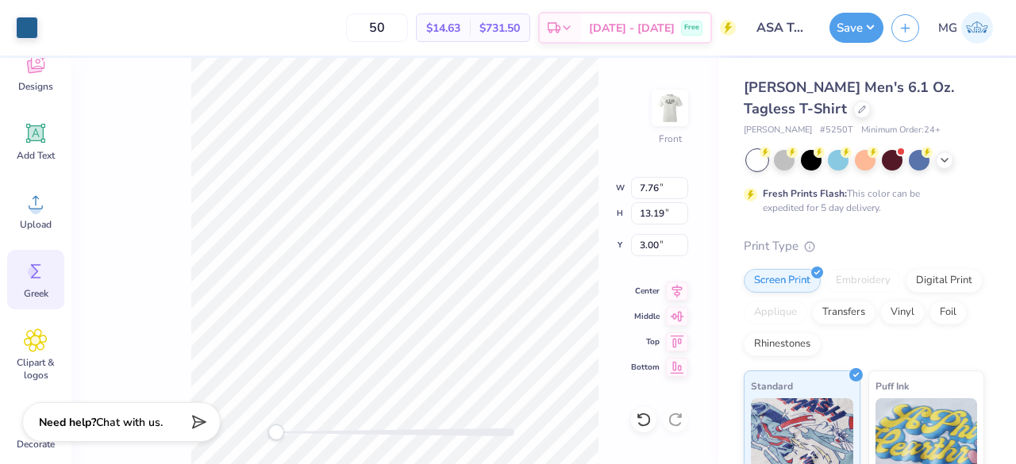
scroll to position [230, 0]
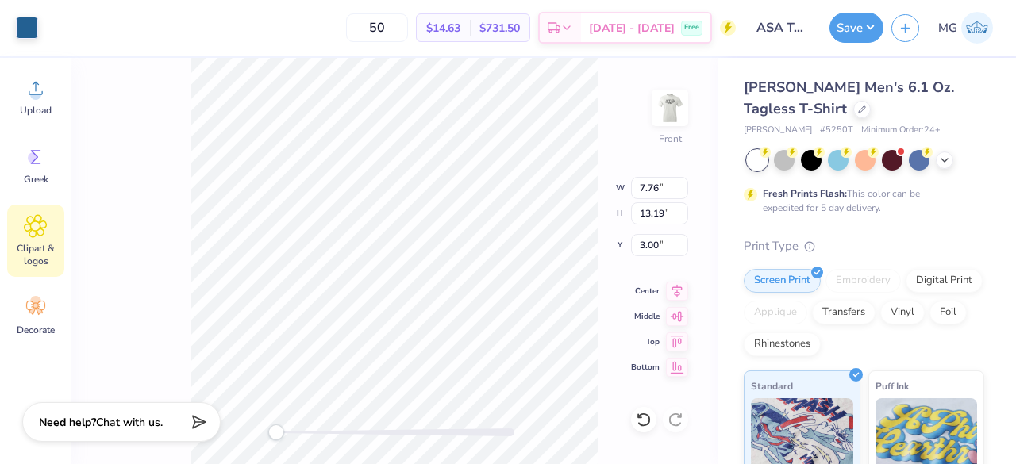
click at [30, 229] on icon at bounding box center [36, 226] width 22 height 22
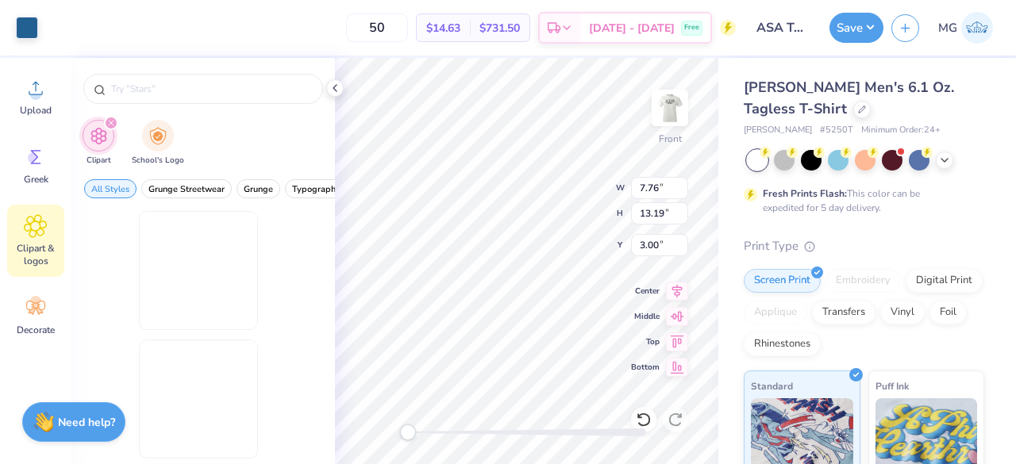
scroll to position [0, 0]
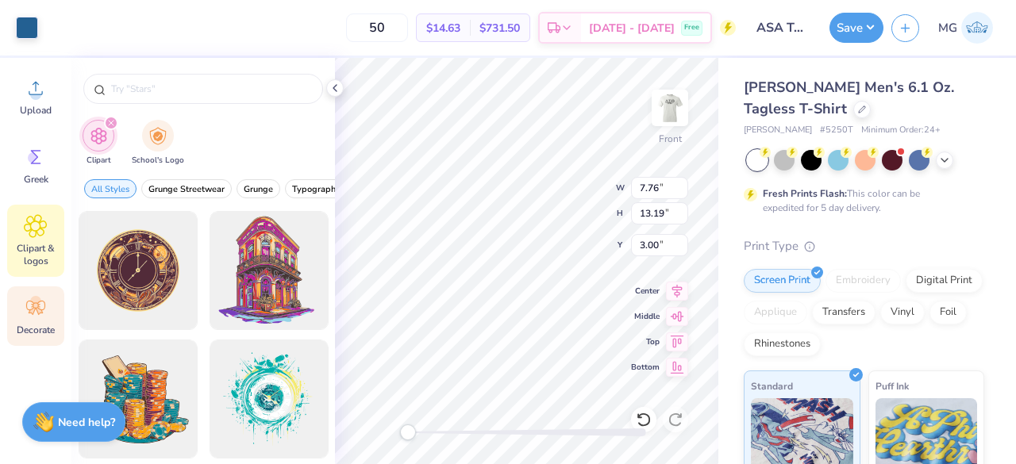
click at [40, 325] on span "Decorate" at bounding box center [36, 330] width 38 height 13
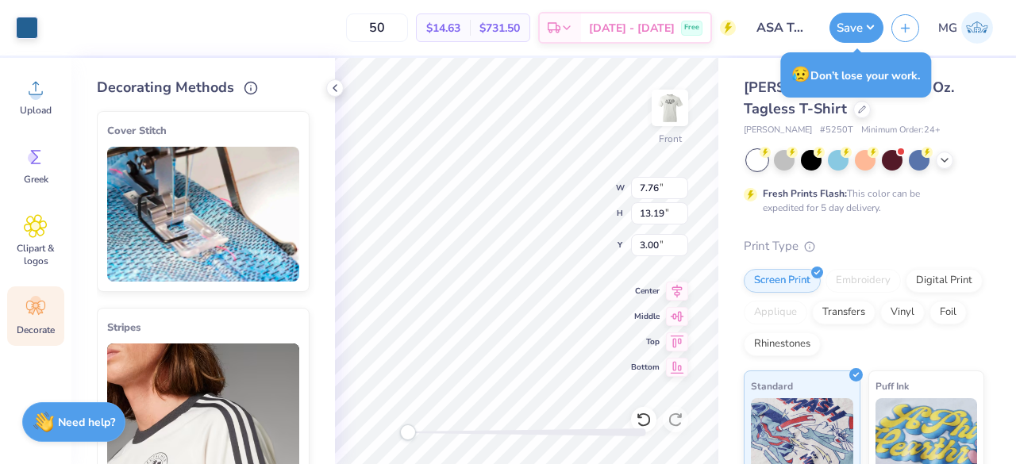
click at [90, 303] on div "Decorating Methods Cover Stitch Pick a Color Pick a Placement Neckline & arms N…" at bounding box center [202, 261] width 263 height 406
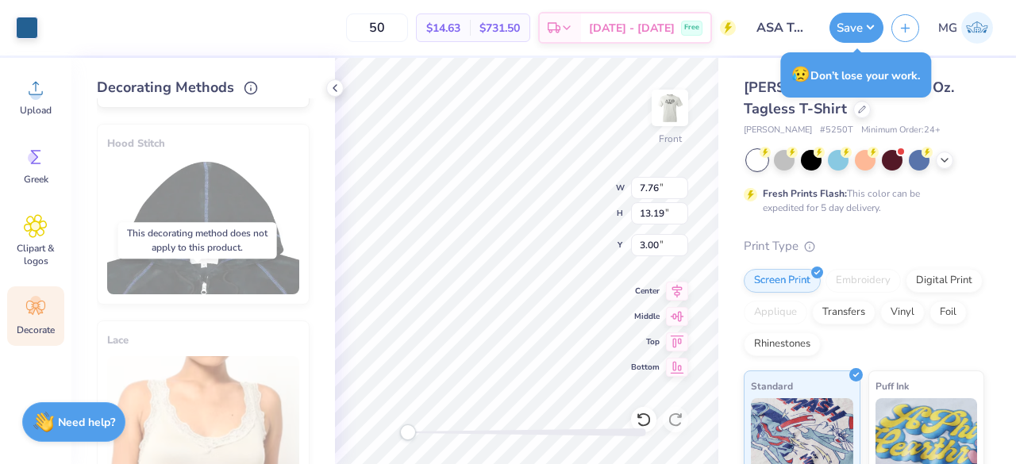
scroll to position [1020, 0]
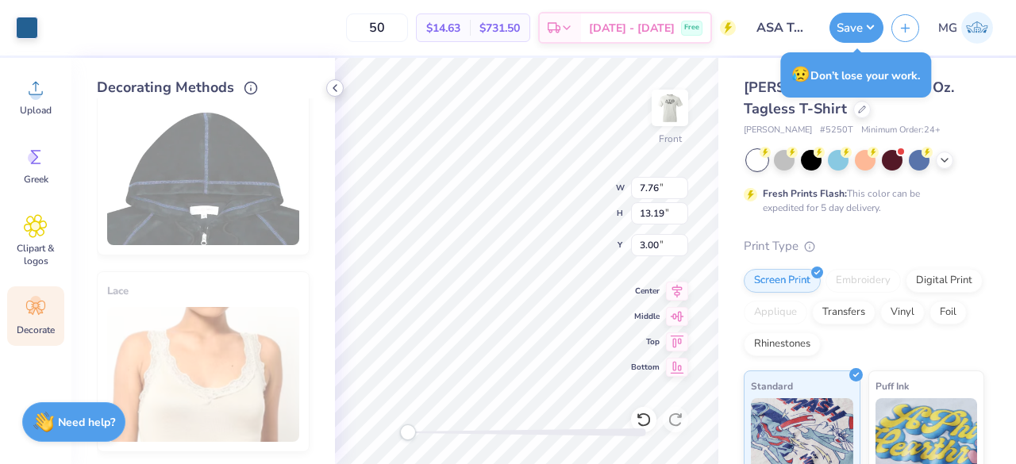
click at [333, 87] on polyline at bounding box center [334, 88] width 3 height 6
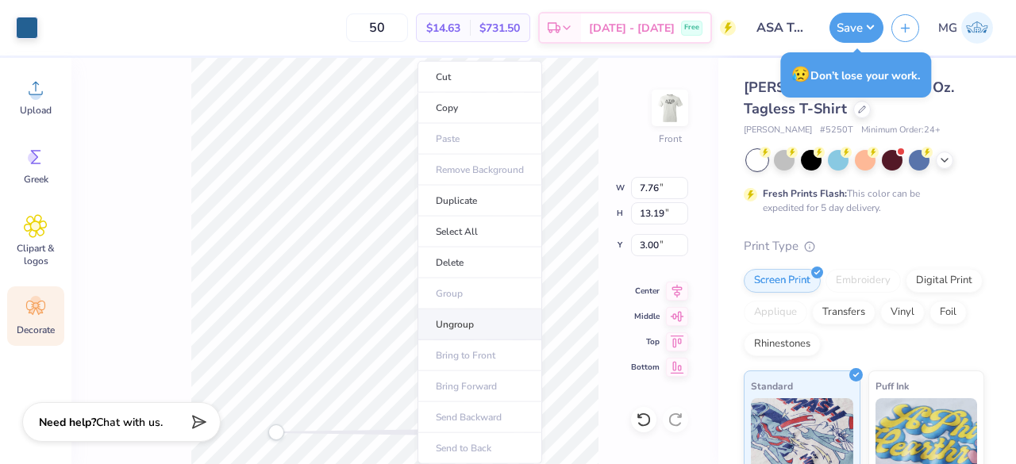
click at [465, 318] on li "Ungroup" at bounding box center [479, 324] width 125 height 31
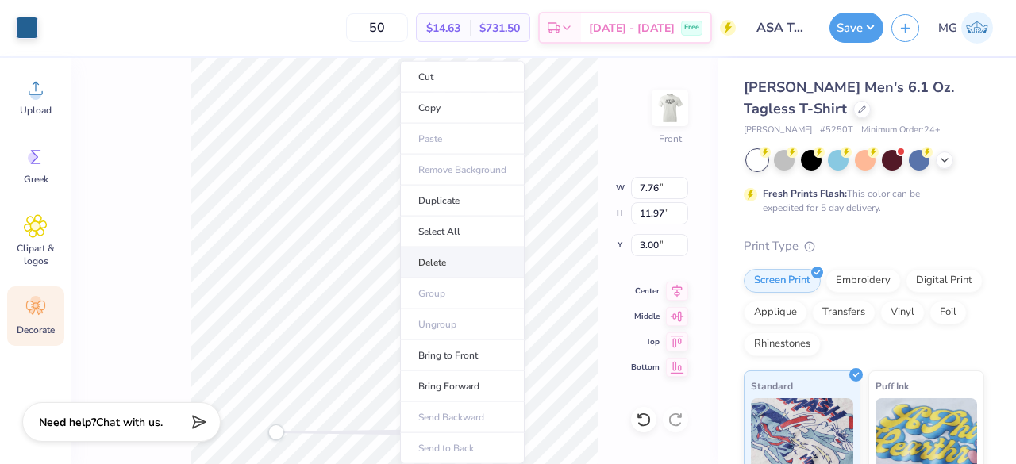
click at [428, 261] on li "Delete" at bounding box center [462, 263] width 125 height 31
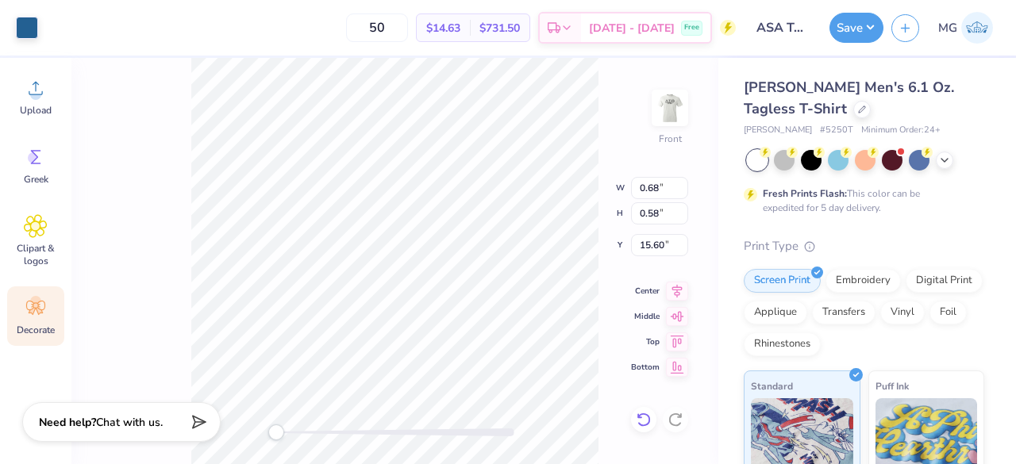
click at [647, 424] on icon at bounding box center [642, 420] width 13 height 14
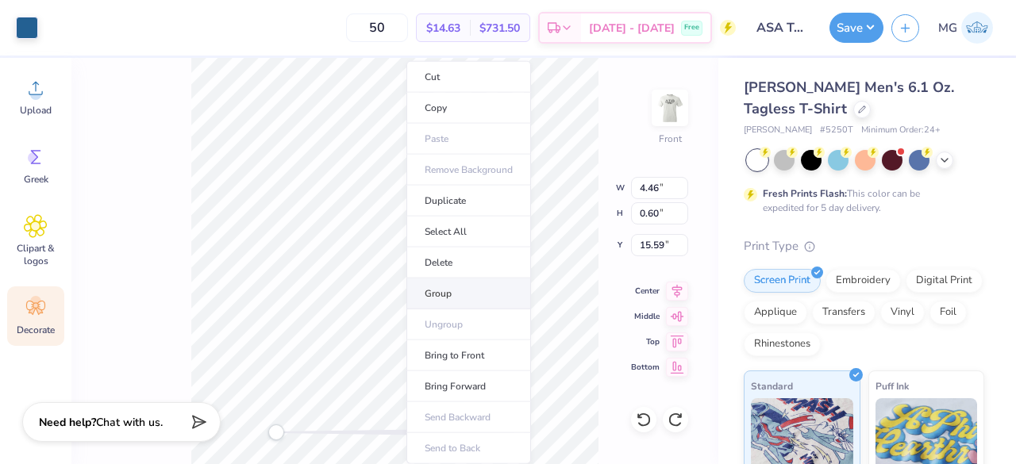
click at [458, 291] on li "Group" at bounding box center [468, 293] width 125 height 31
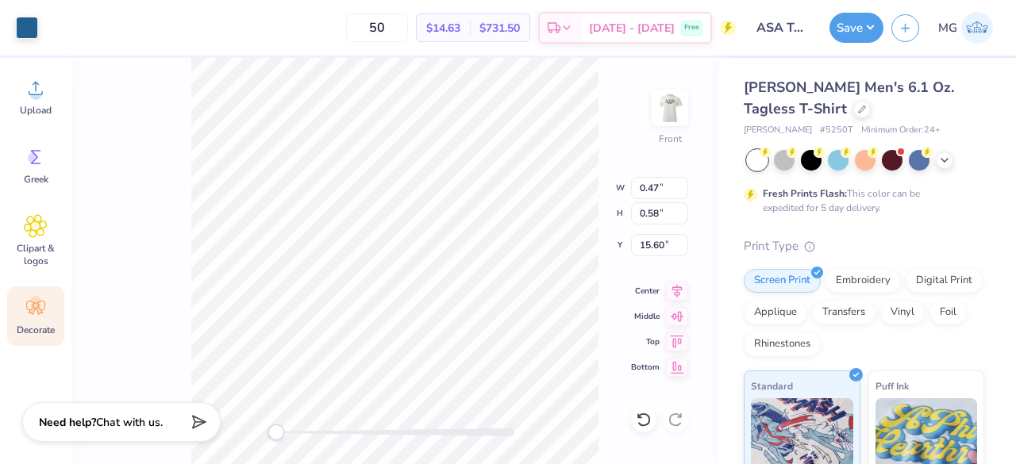
type input "0.47"
type input "0.58"
type input "15.60"
click at [643, 426] on icon at bounding box center [644, 420] width 16 height 16
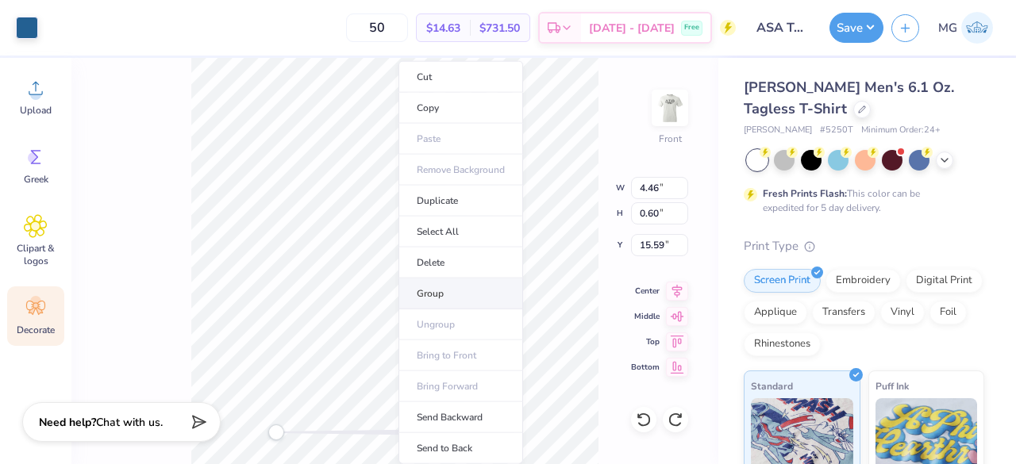
click at [436, 286] on li "Group" at bounding box center [460, 293] width 125 height 31
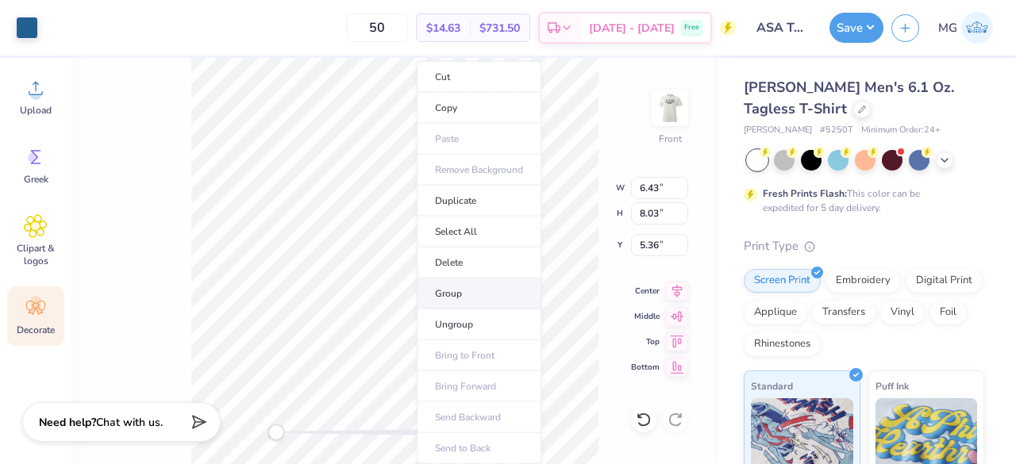
click at [459, 286] on li "Group" at bounding box center [479, 293] width 125 height 31
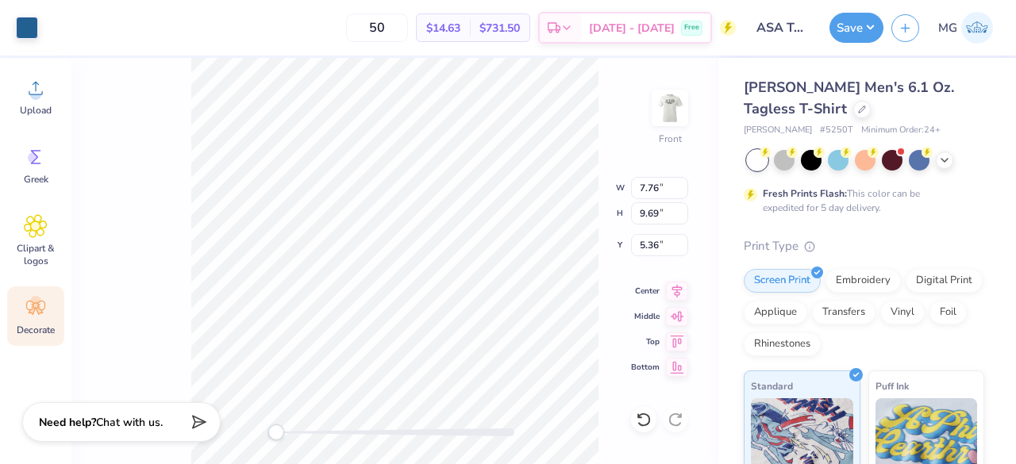
type input "7.76"
type input "9.69"
click at [675, 284] on icon at bounding box center [677, 288] width 10 height 13
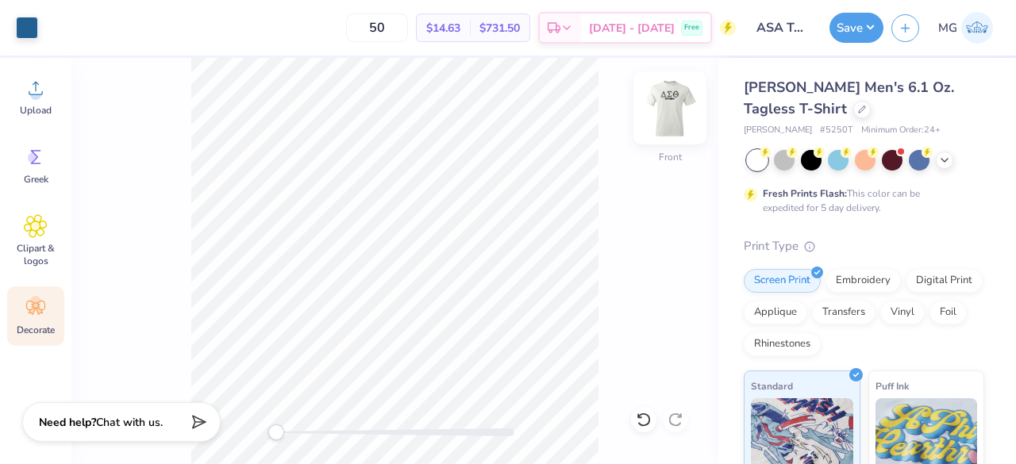
click at [663, 106] on img at bounding box center [669, 107] width 63 height 63
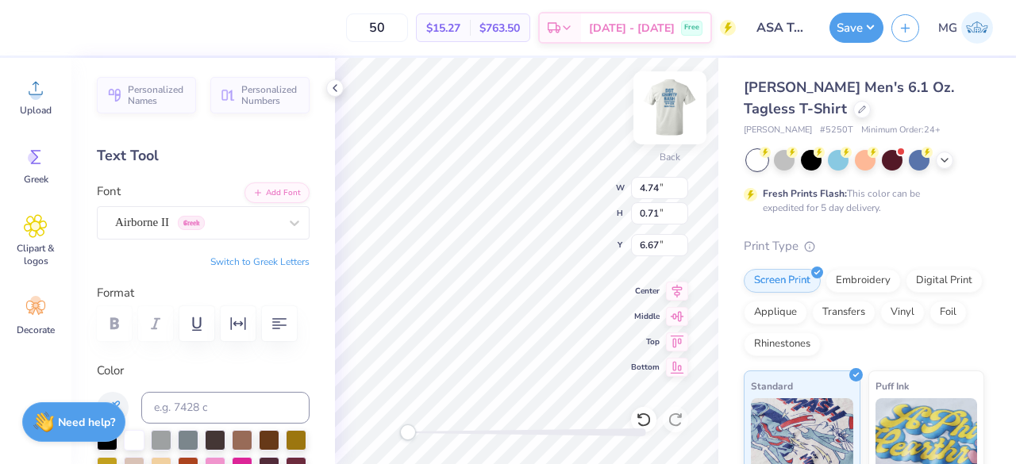
click at [675, 109] on img at bounding box center [669, 107] width 63 height 63
type input "4.73"
type input "9.05"
type input "7.76"
type input "9.69"
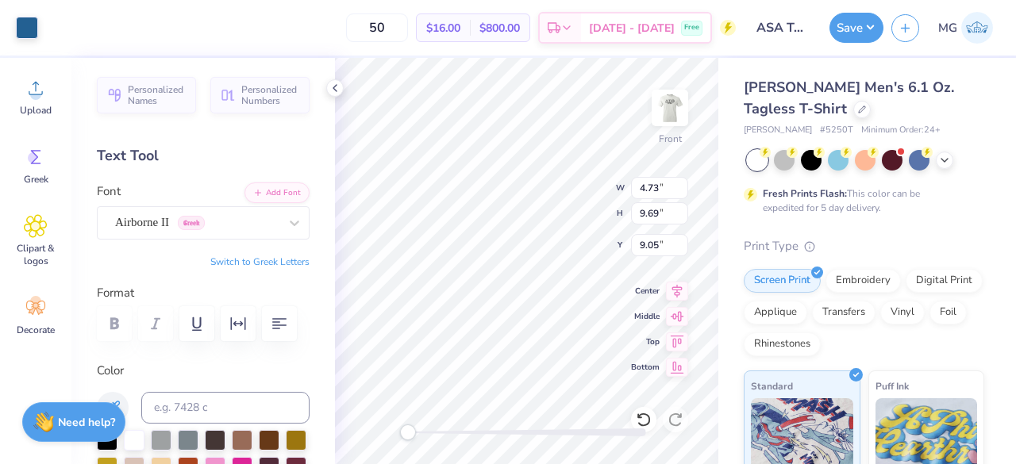
type input "4.06"
click at [664, 112] on img at bounding box center [669, 107] width 63 height 63
type input "7.77"
type input "9.71"
type input "1.67"
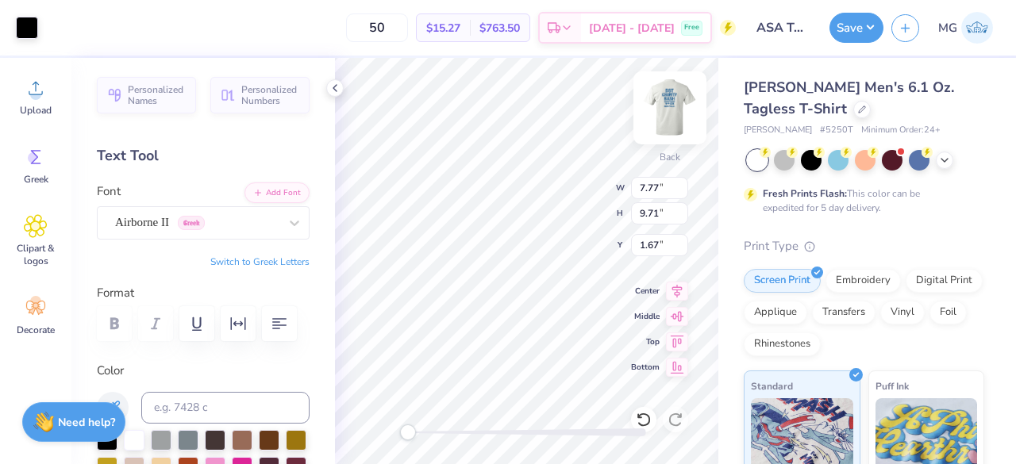
type input "4.74"
type input "0.71"
type input "6.67"
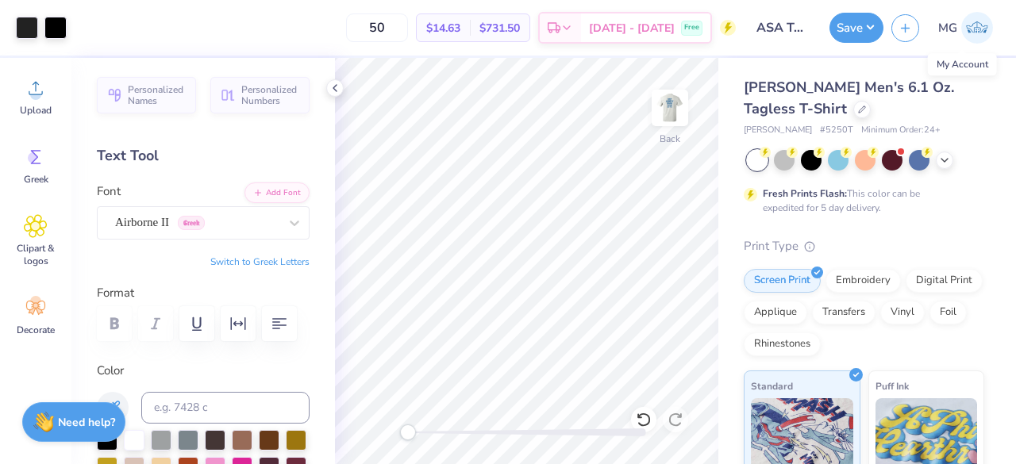
click at [969, 32] on img at bounding box center [977, 28] width 32 height 32
click at [983, 15] on img at bounding box center [977, 28] width 32 height 32
